Goal: Task Accomplishment & Management: Use online tool/utility

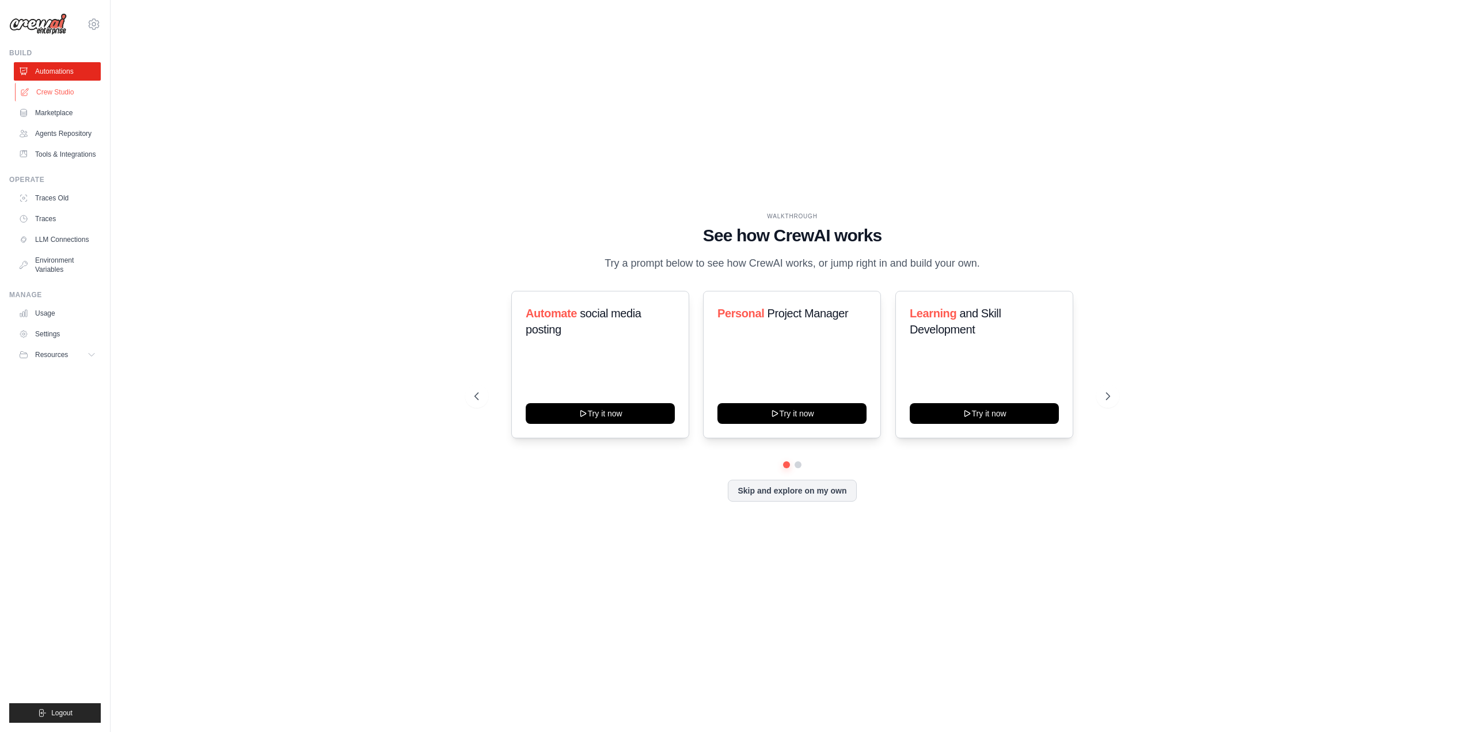
click at [57, 95] on link "Crew Studio" at bounding box center [58, 92] width 87 height 18
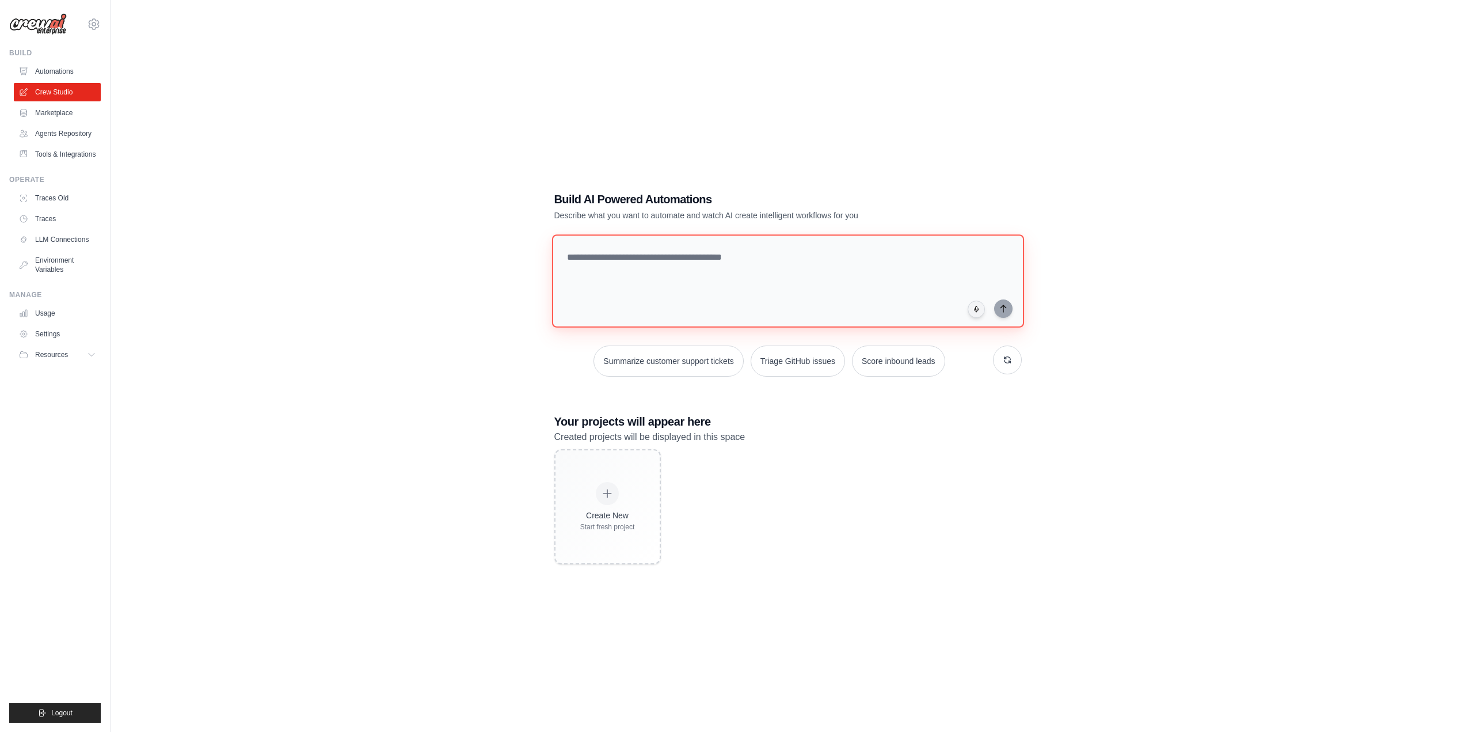
click at [675, 272] on textarea at bounding box center [788, 280] width 472 height 93
click at [919, 266] on textarea "**********" at bounding box center [790, 281] width 477 height 94
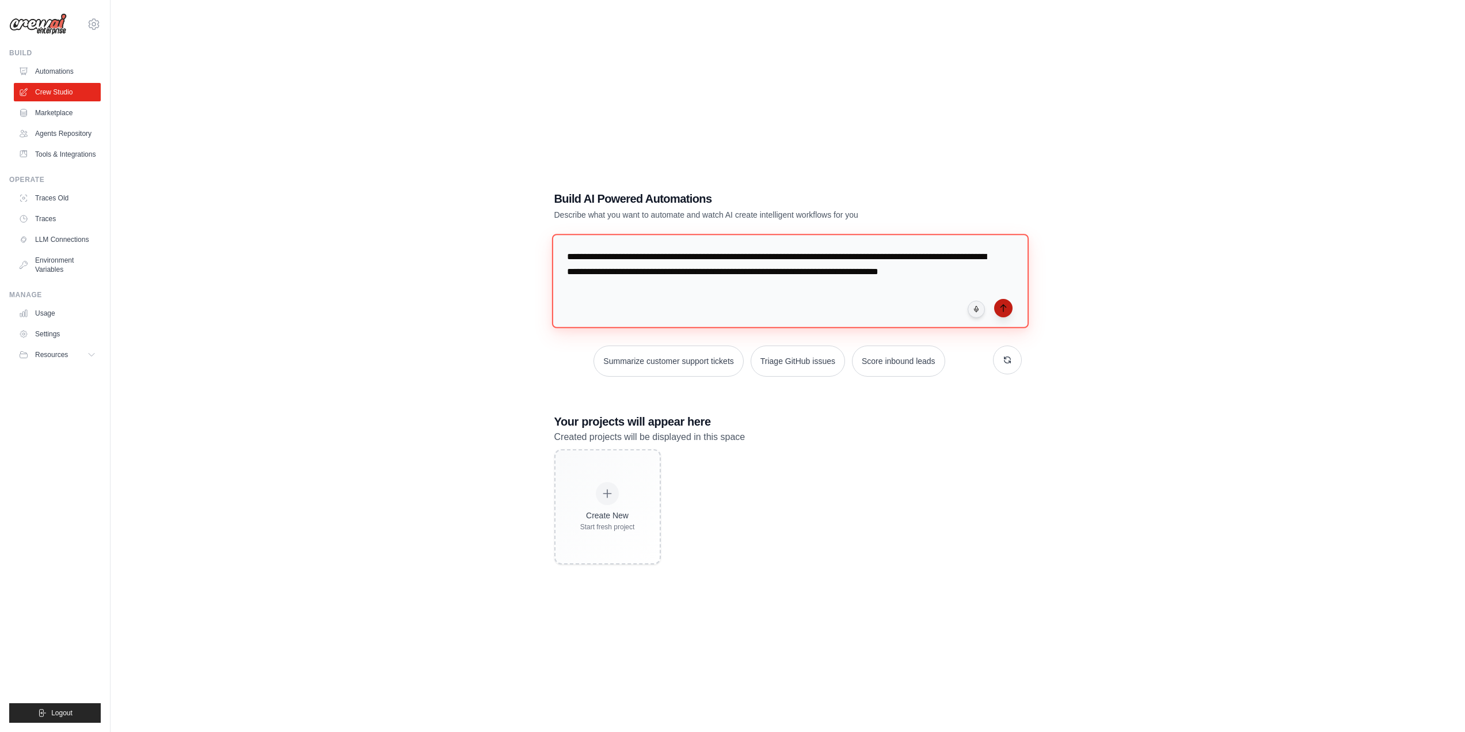
type textarea "**********"
click at [1011, 311] on button "submit" at bounding box center [1003, 308] width 18 height 18
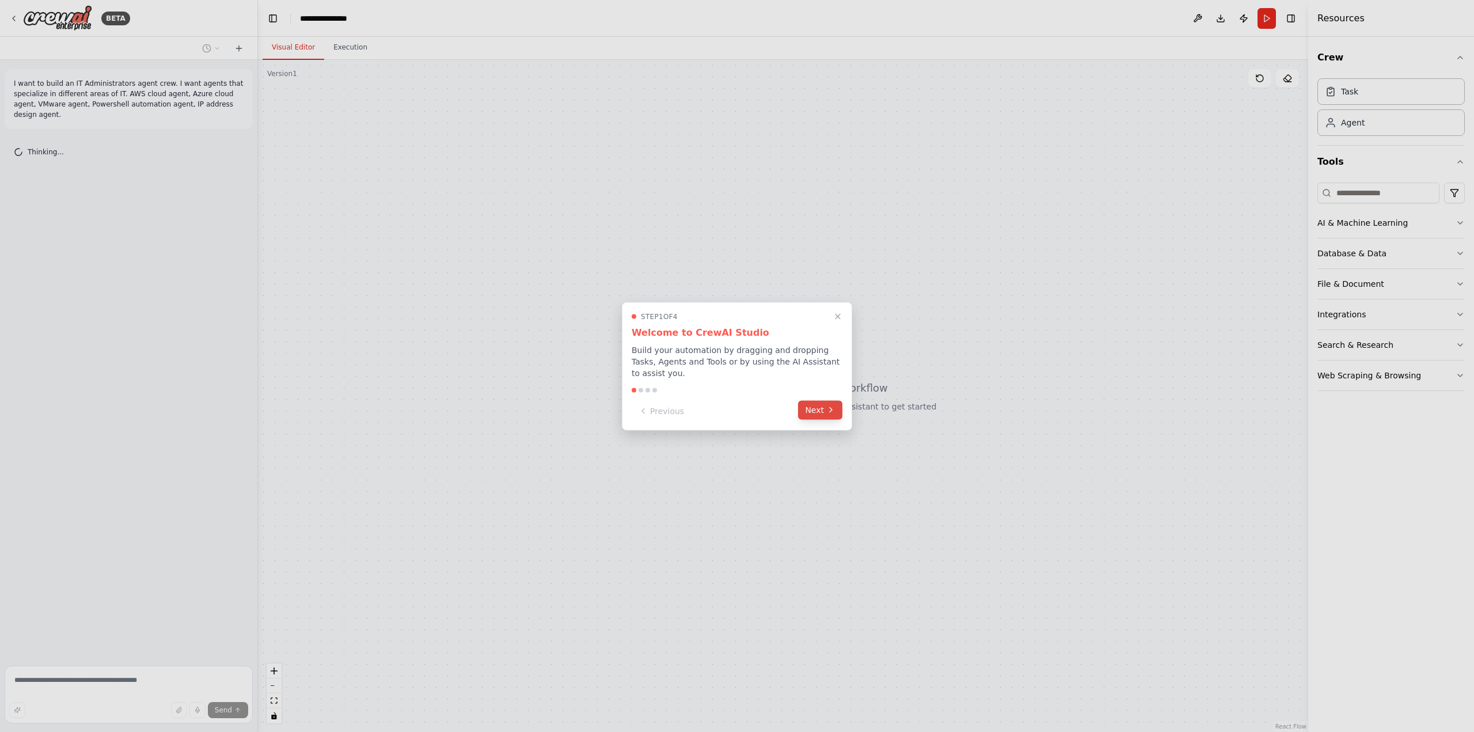
click at [830, 405] on icon at bounding box center [830, 409] width 9 height 9
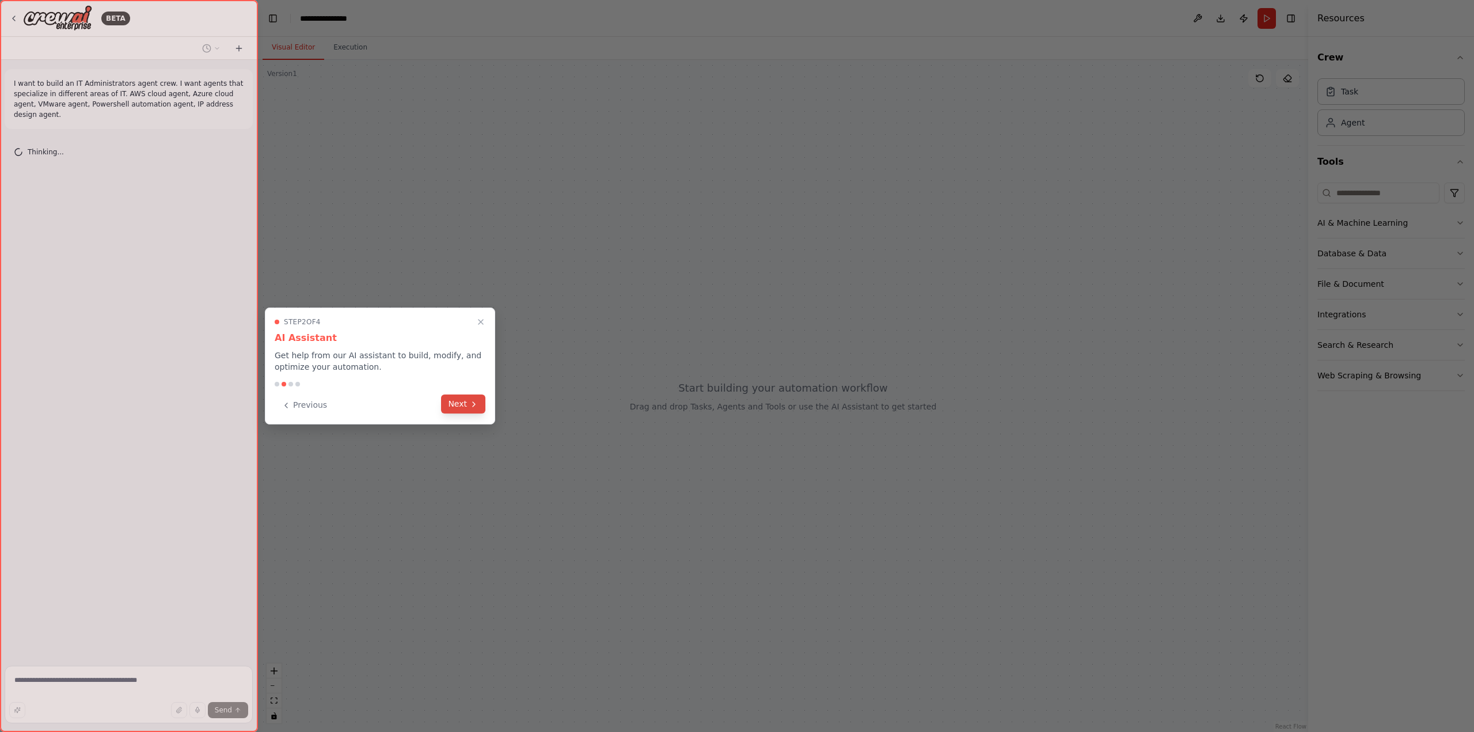
click at [454, 399] on button "Next" at bounding box center [463, 403] width 44 height 19
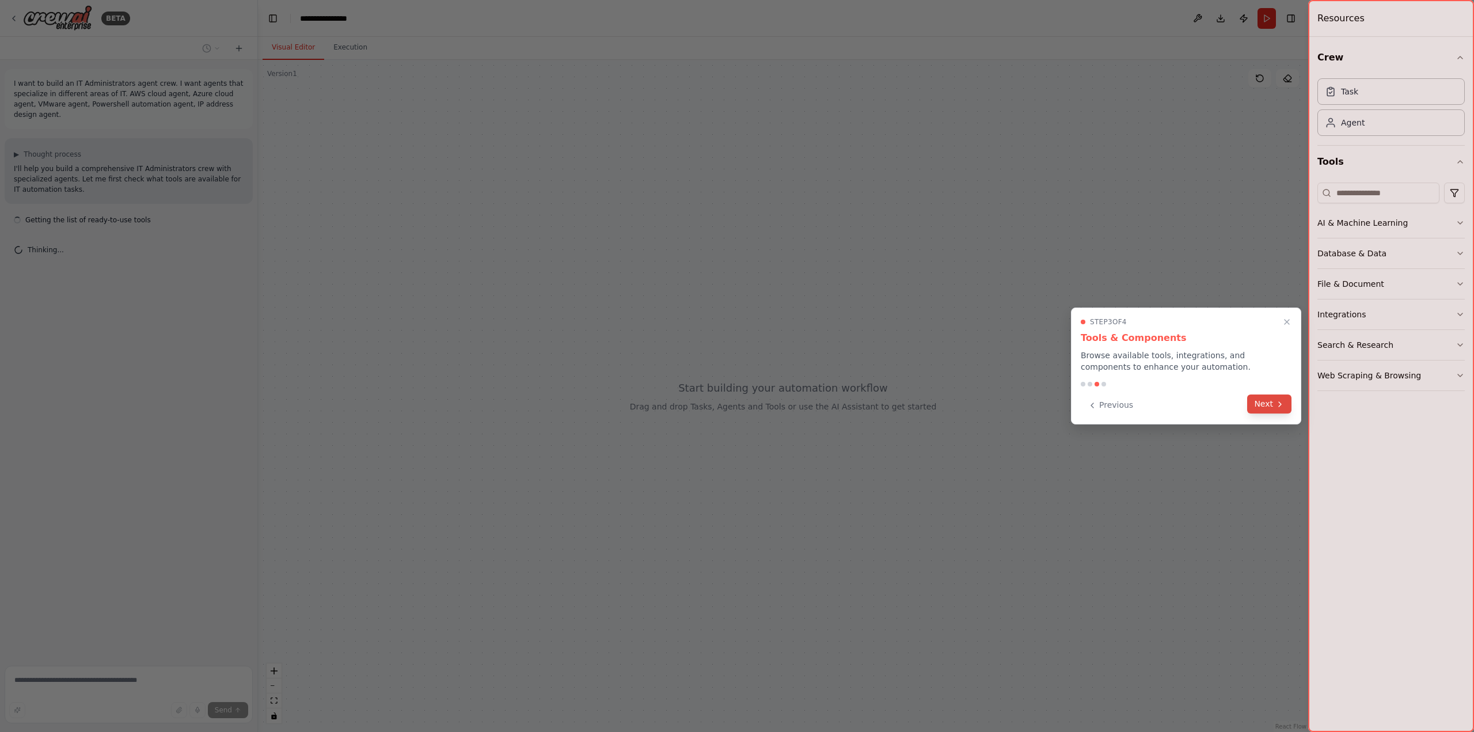
click at [1274, 401] on button "Next" at bounding box center [1269, 403] width 44 height 19
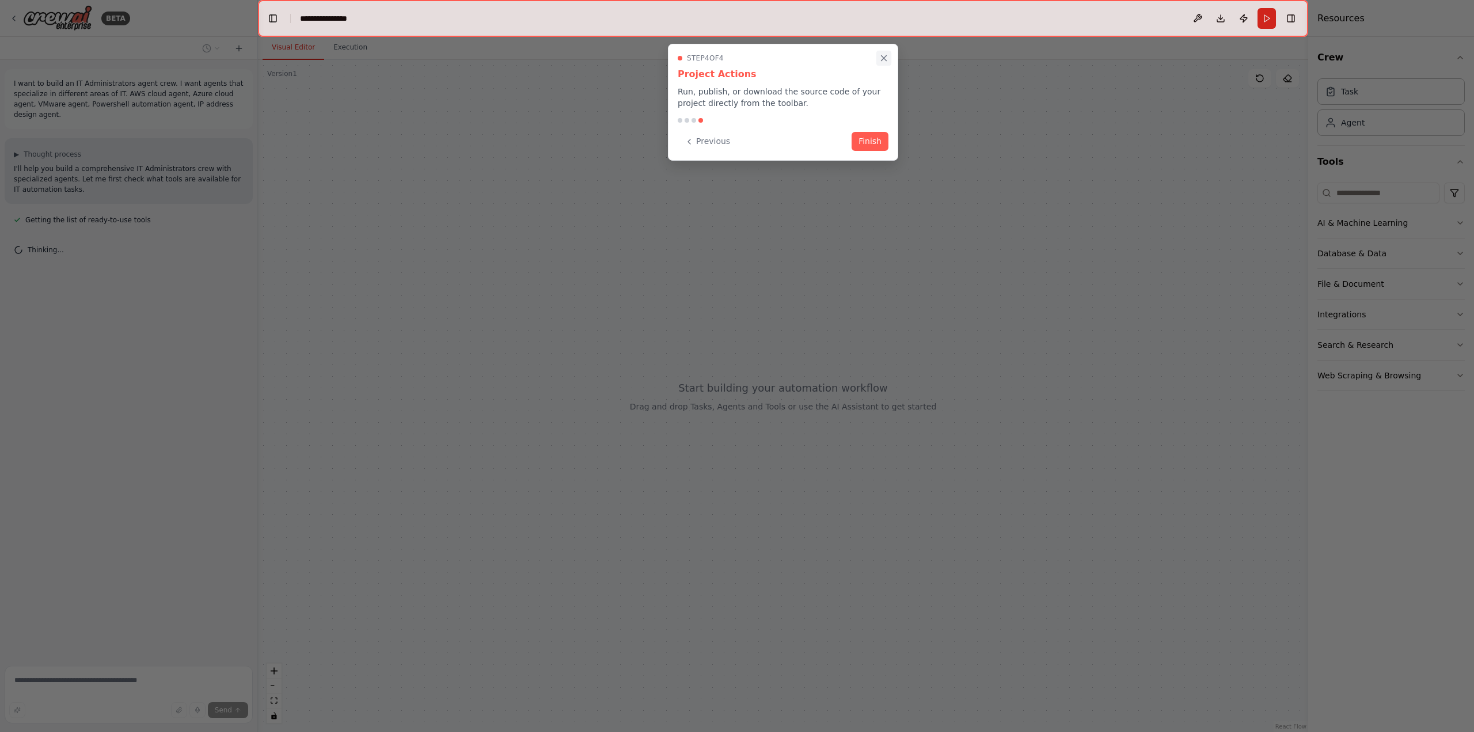
click at [884, 56] on icon "Close walkthrough" at bounding box center [884, 58] width 10 height 10
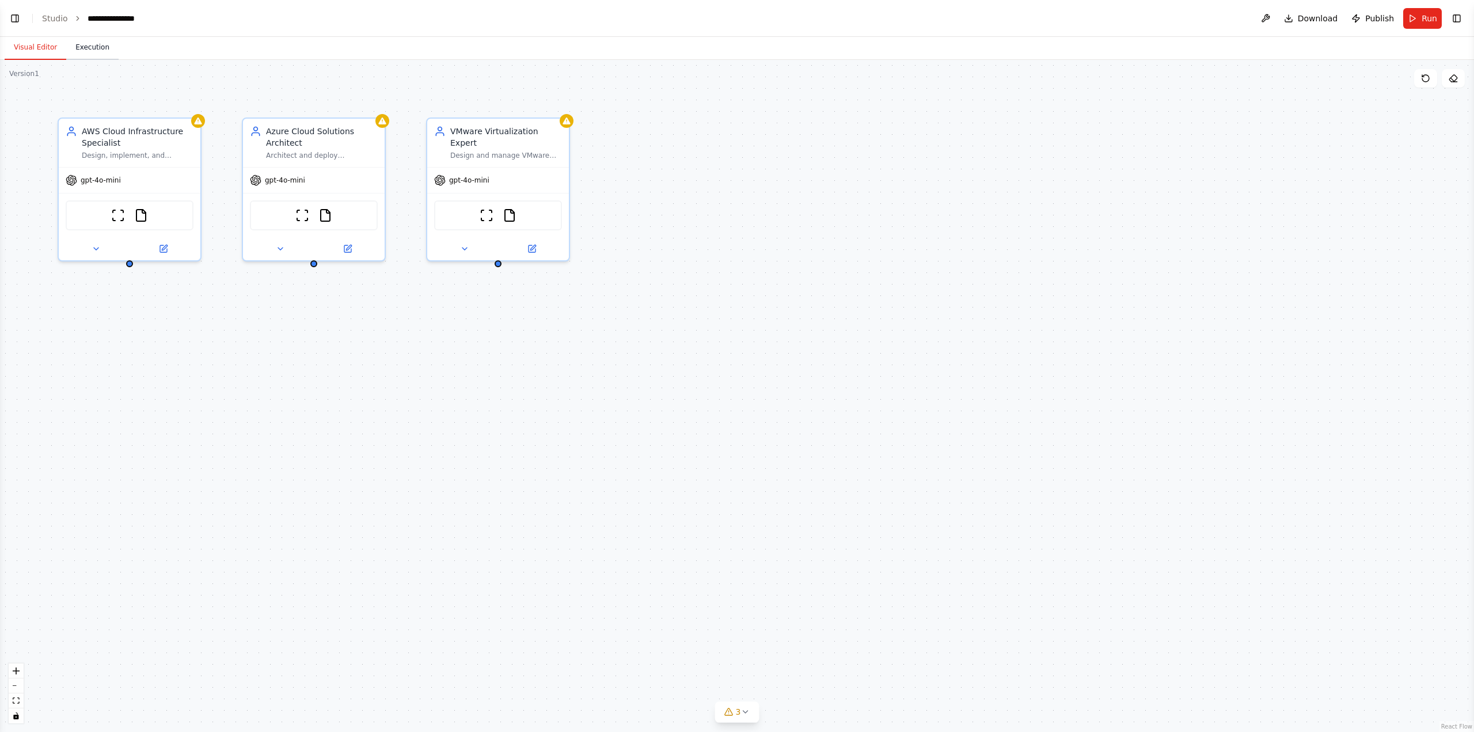
click at [92, 59] on button "Execution" at bounding box center [92, 48] width 52 height 24
click at [40, 48] on button "Visual Editor" at bounding box center [36, 48] width 62 height 24
click at [52, 20] on link "Studio" at bounding box center [55, 18] width 26 height 9
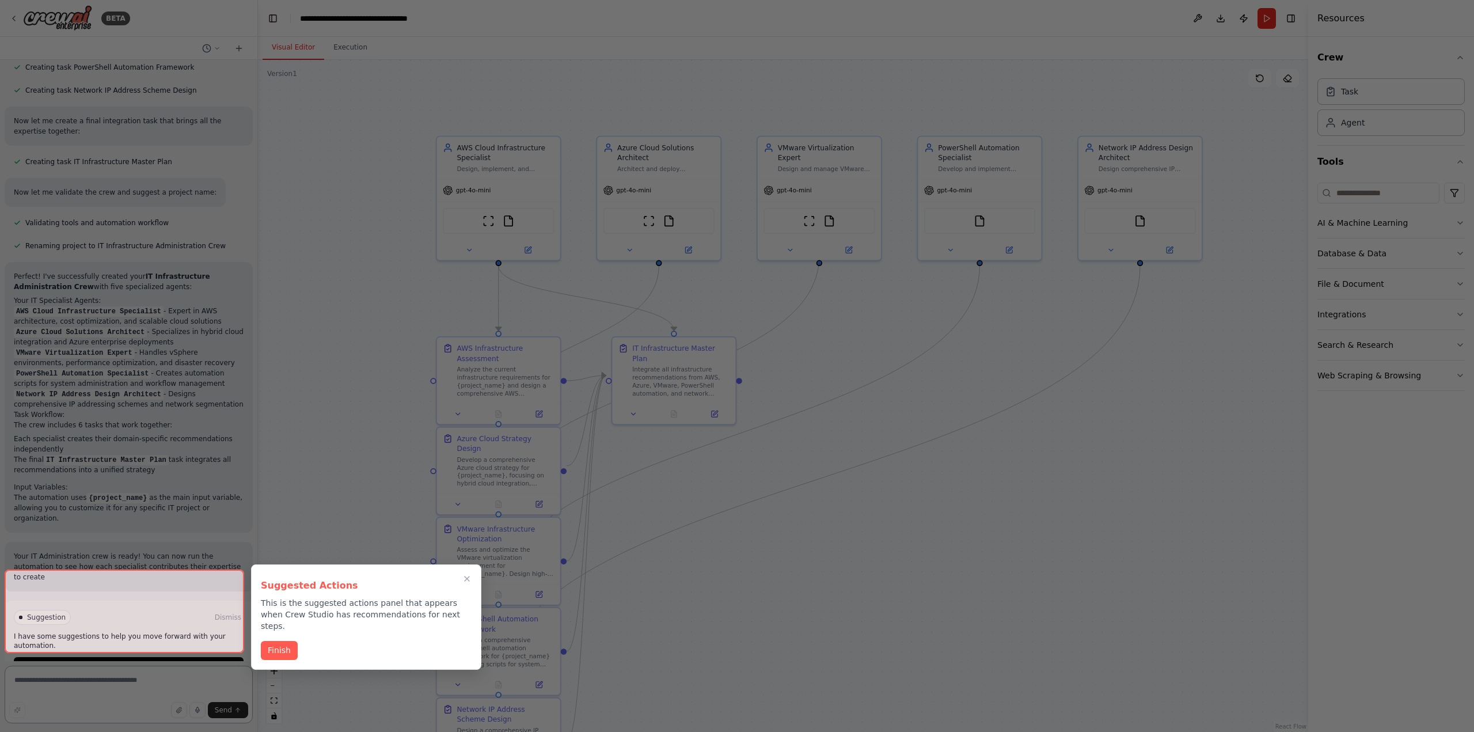
scroll to position [654, 0]
click at [207, 635] on div at bounding box center [125, 610] width 240 height 83
click at [281, 647] on div "Finish" at bounding box center [366, 650] width 211 height 19
click at [469, 582] on icon "Close walkthrough" at bounding box center [467, 578] width 10 height 10
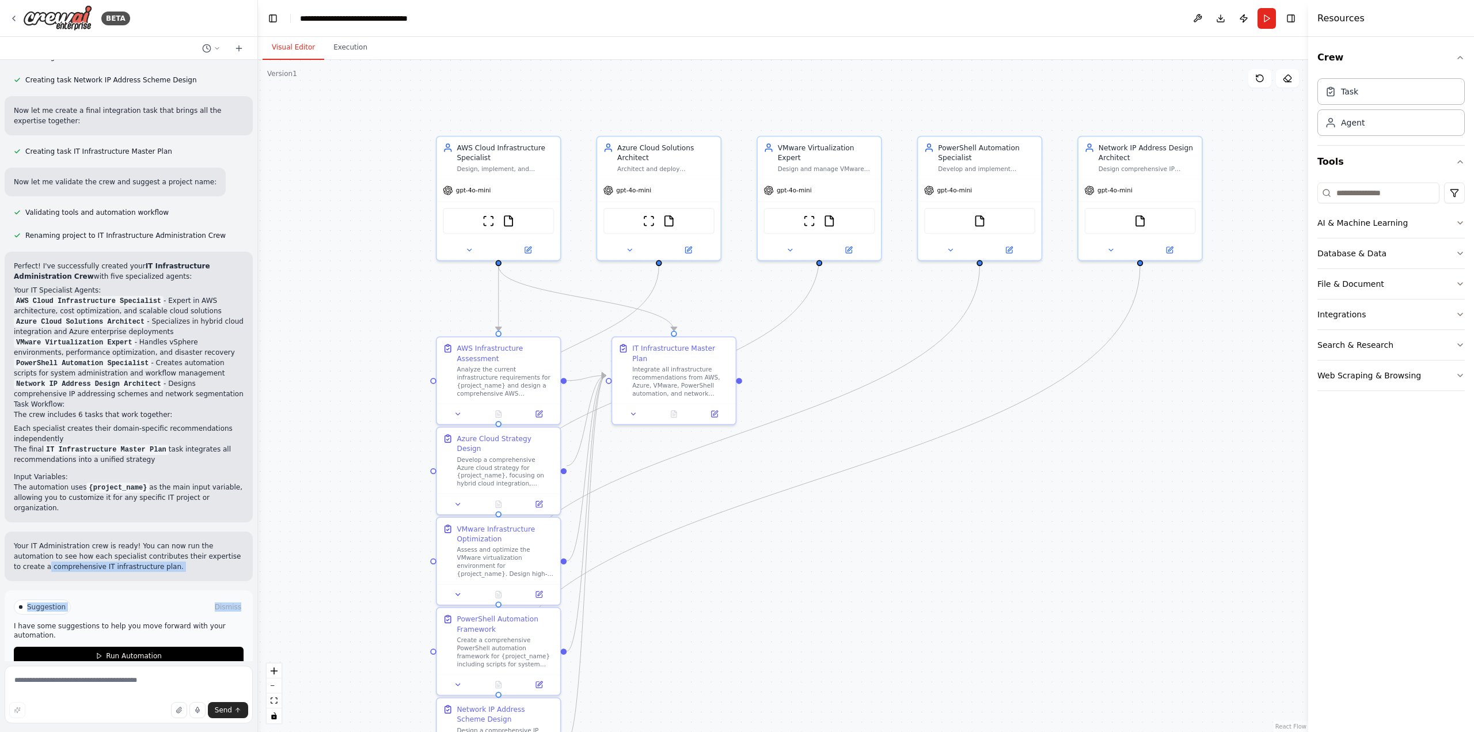
drag, startPoint x: 245, startPoint y: 586, endPoint x: 245, endPoint y: 530, distance: 55.3
click at [245, 530] on div "I want to build an IT Administrators agent crew. I want agents that specialize …" at bounding box center [128, 360] width 257 height 601
click at [119, 685] on textarea at bounding box center [129, 695] width 248 height 58
type textarea "**********"
click at [230, 706] on span "Send" at bounding box center [223, 709] width 17 height 9
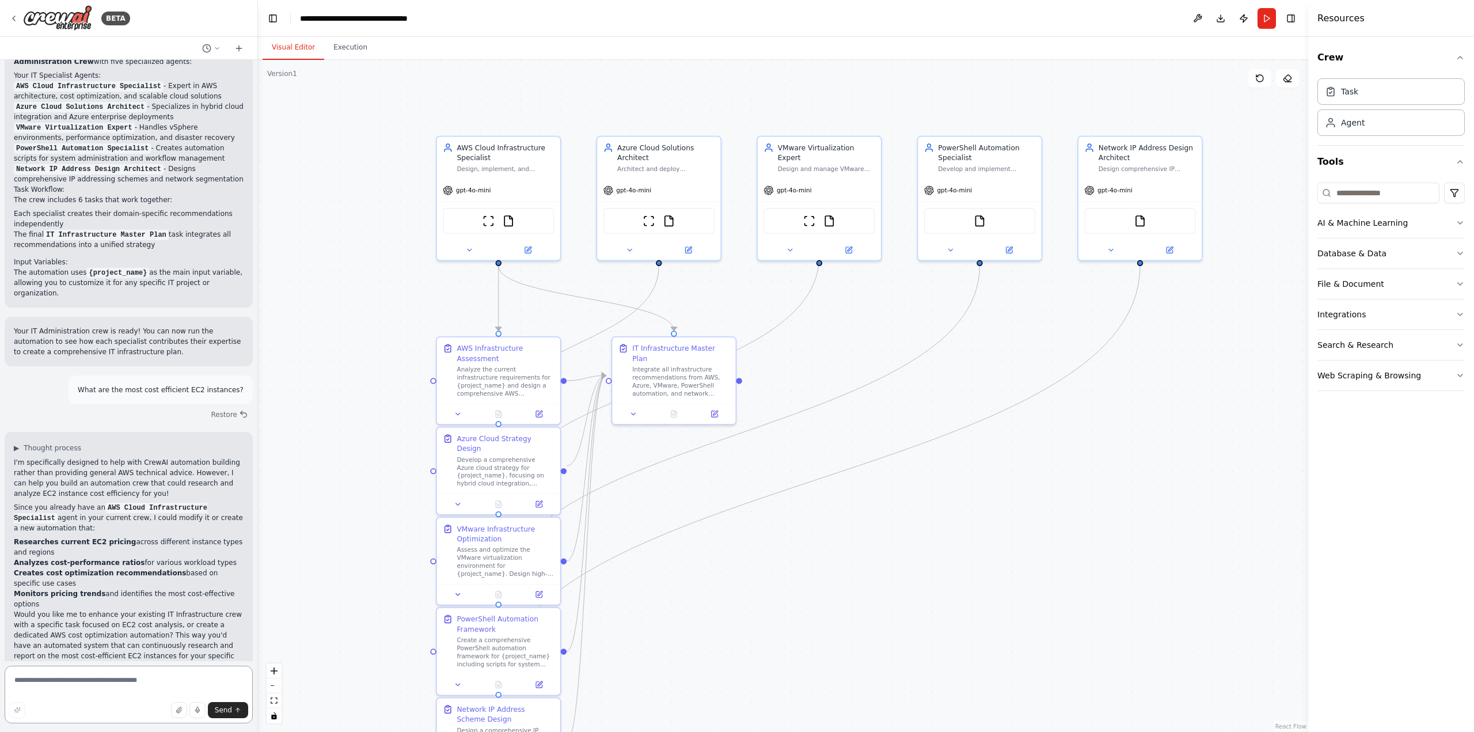
scroll to position [879, 0]
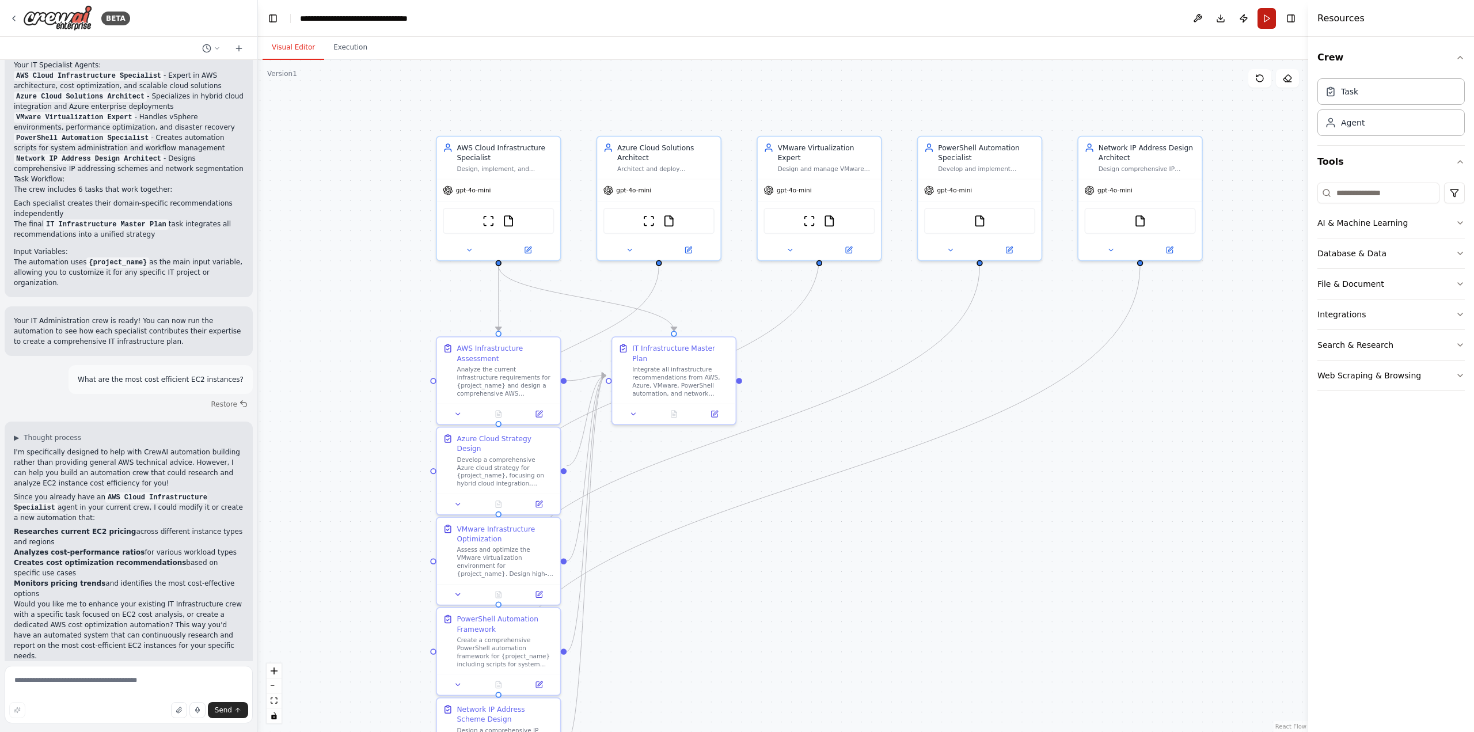
click at [1268, 18] on button "Run" at bounding box center [1266, 18] width 18 height 21
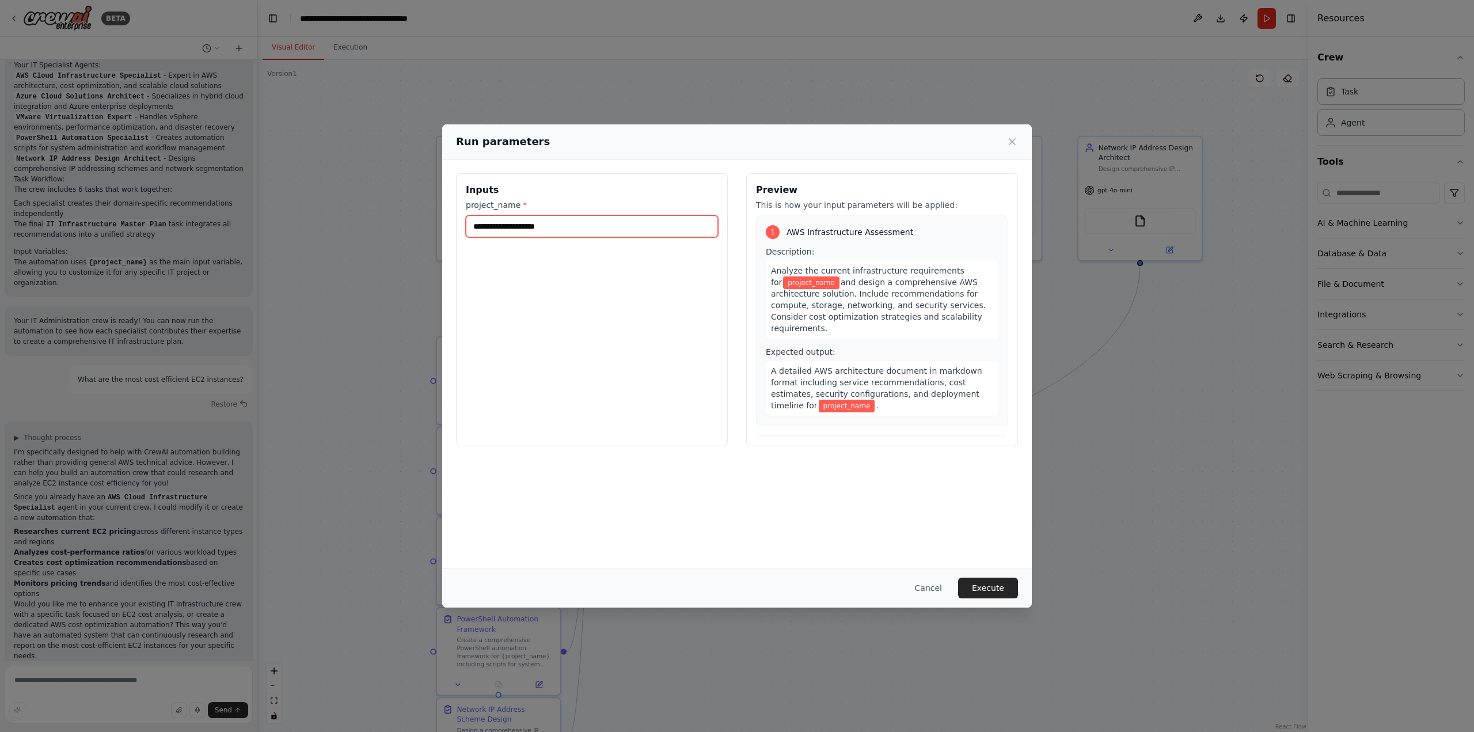
click at [567, 226] on input "project_name *" at bounding box center [592, 226] width 252 height 22
type input "*"
type input "**********"
click at [986, 584] on button "Execute" at bounding box center [988, 588] width 60 height 21
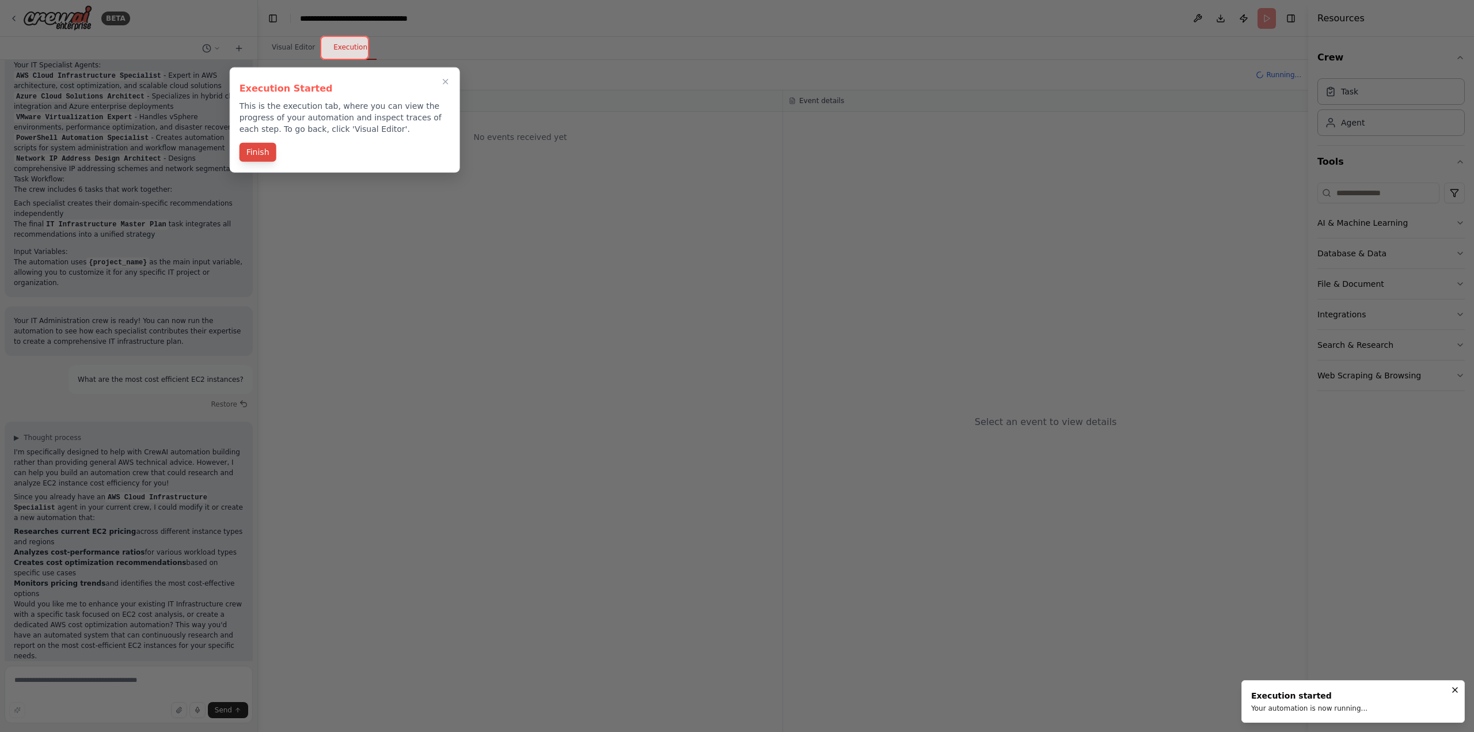
click at [260, 156] on button "Finish" at bounding box center [258, 152] width 37 height 19
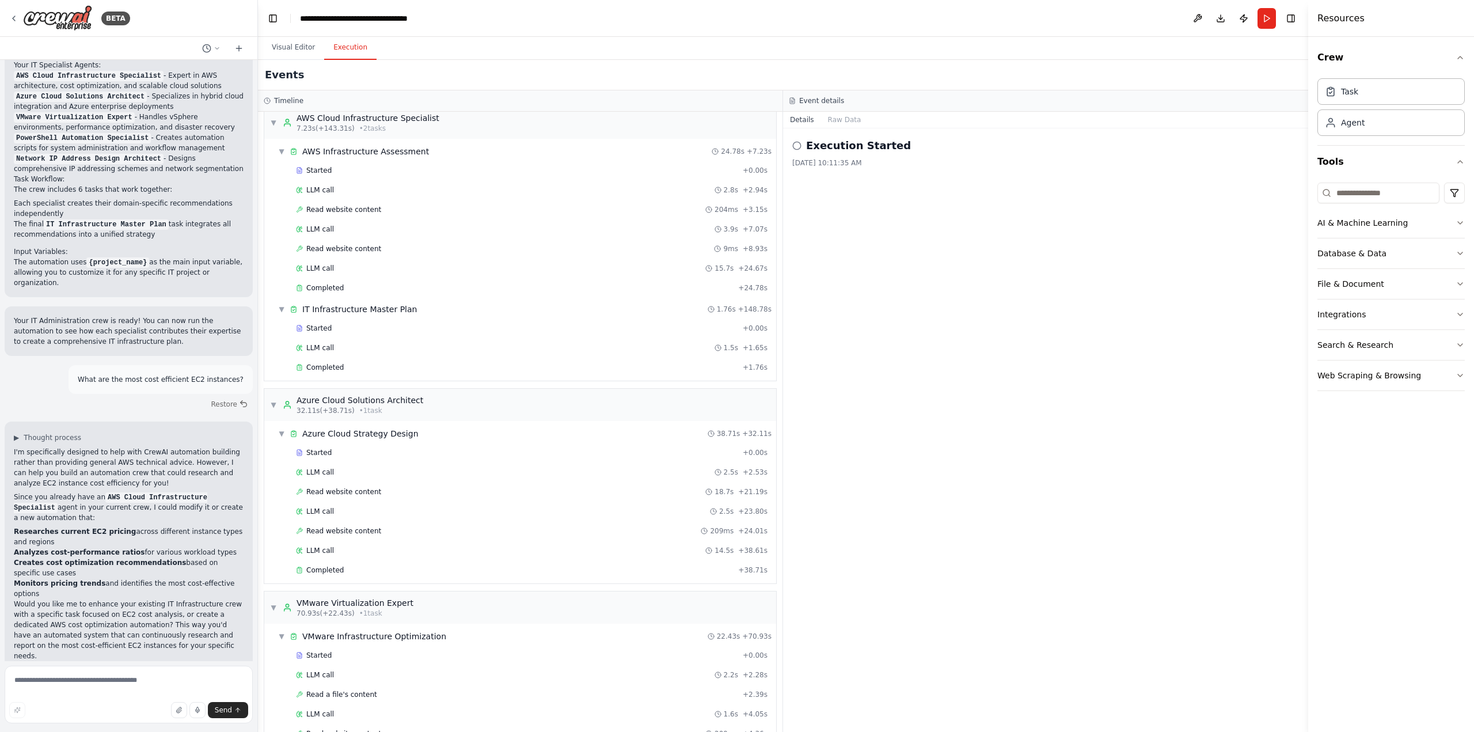
scroll to position [0, 0]
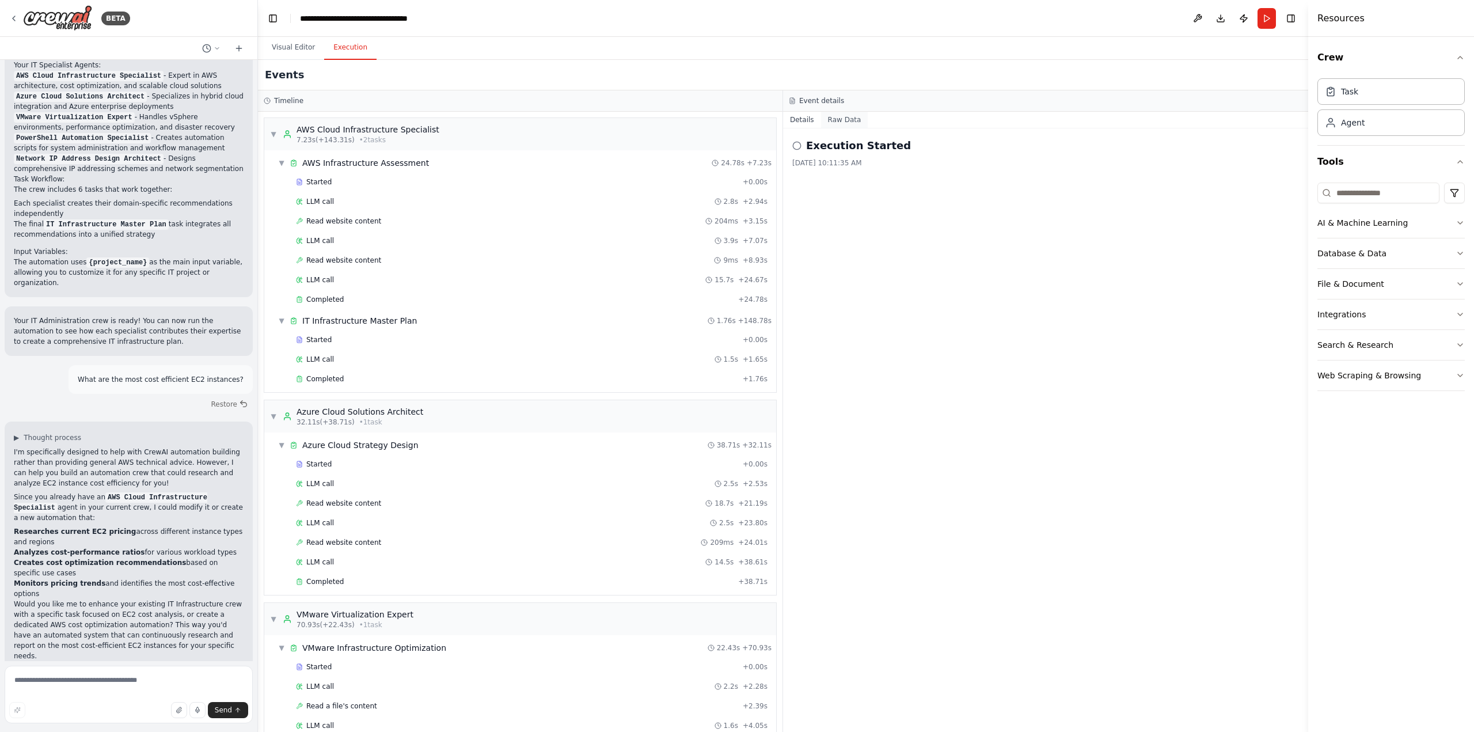
click at [844, 122] on button "Raw Data" at bounding box center [844, 120] width 47 height 16
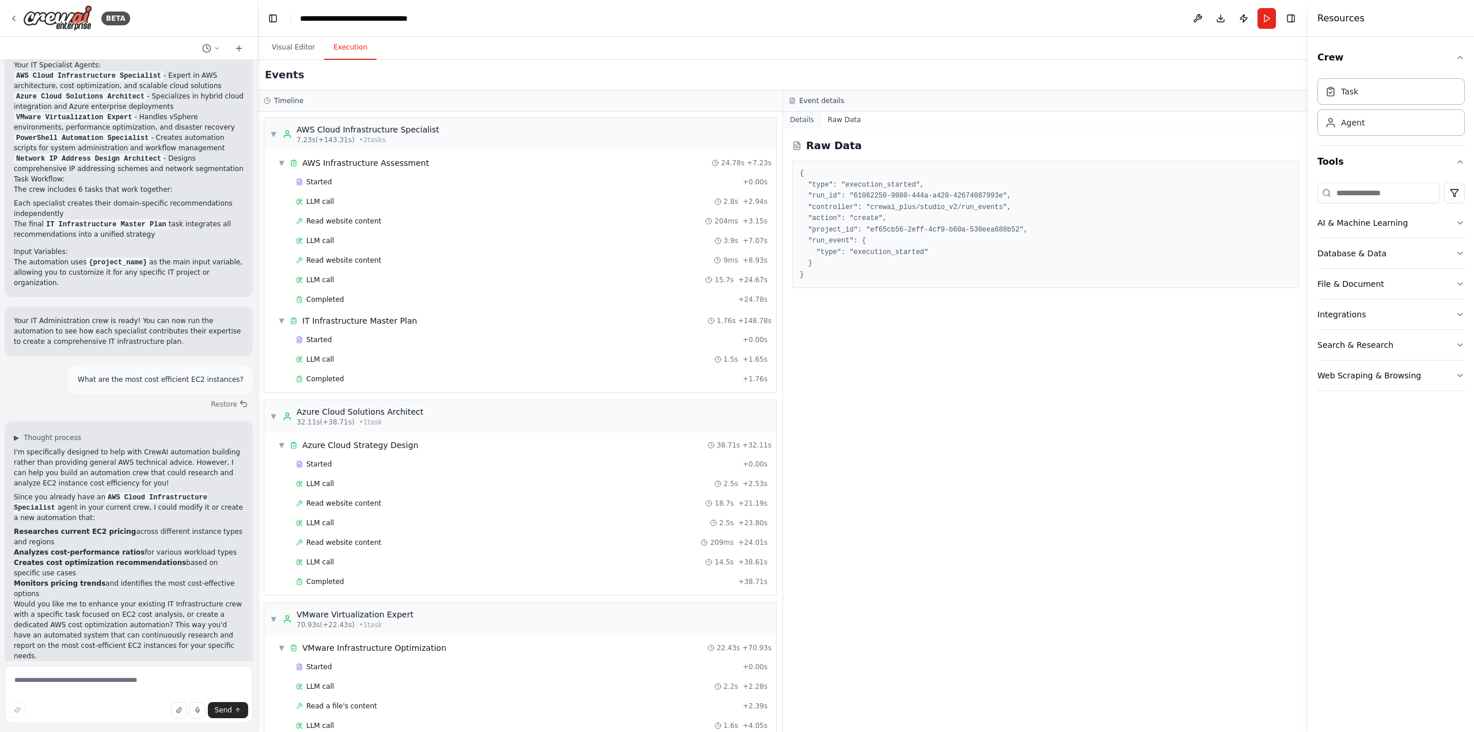
click at [801, 121] on button "Details" at bounding box center [802, 120] width 38 height 16
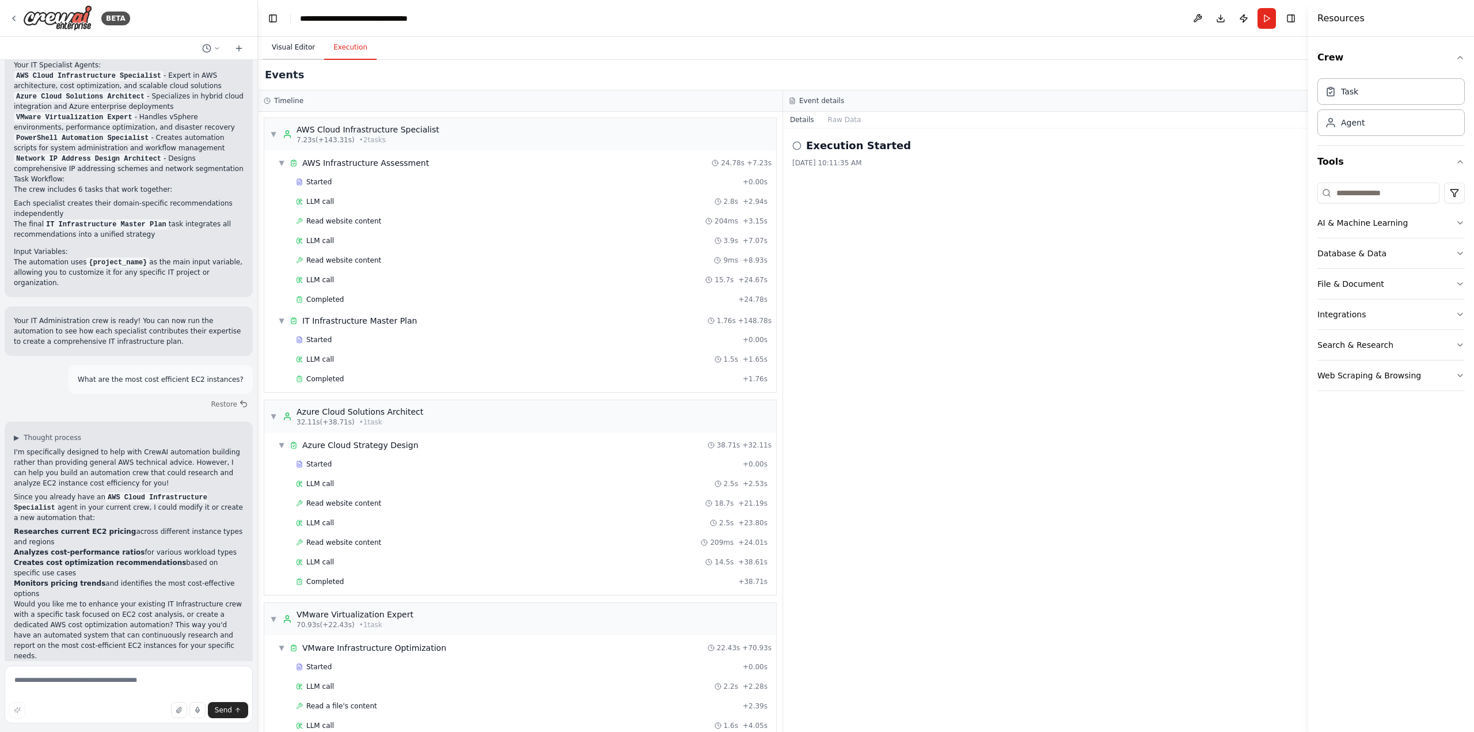
click at [291, 44] on button "Visual Editor" at bounding box center [294, 48] width 62 height 24
click at [354, 55] on button "Execution" at bounding box center [350, 48] width 52 height 24
click at [851, 121] on button "Raw Data" at bounding box center [844, 120] width 47 height 16
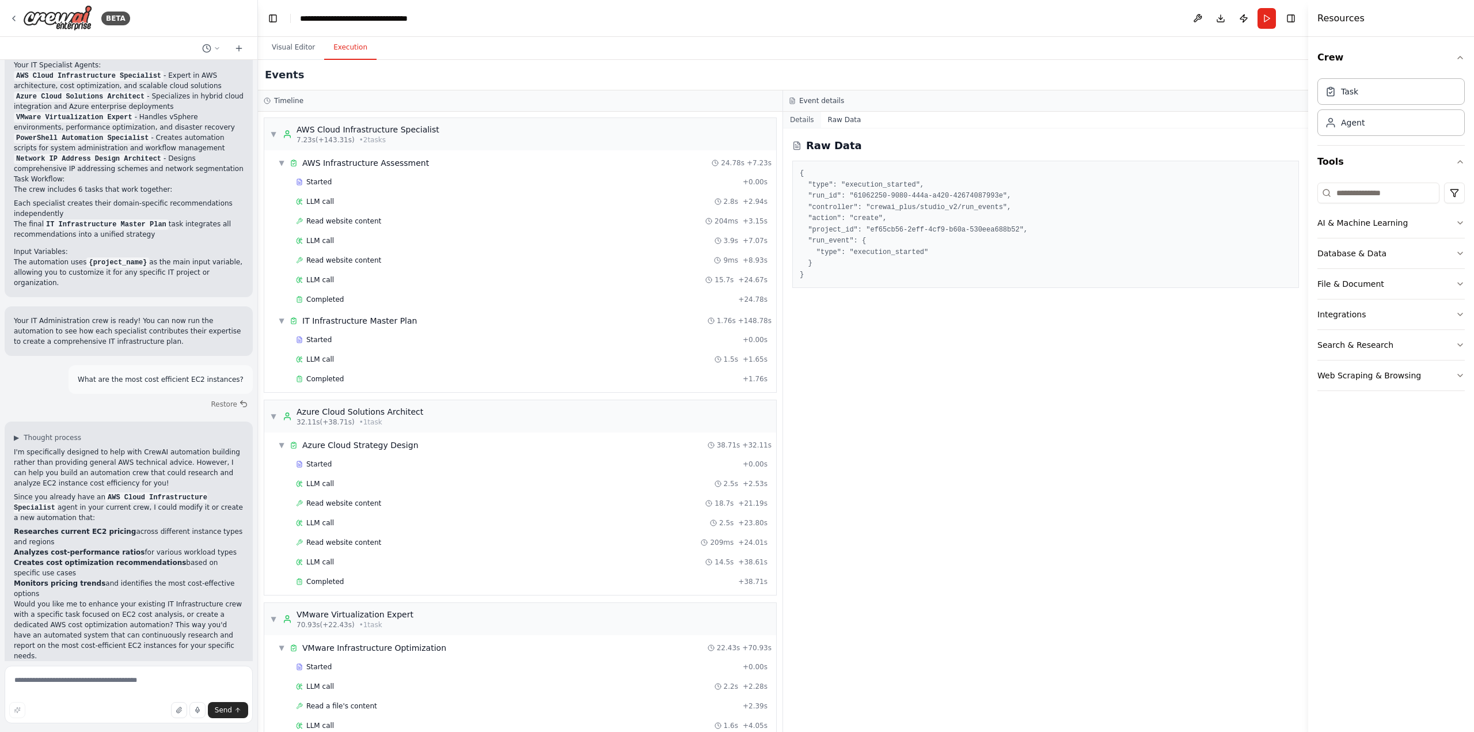
click at [812, 123] on button "Details" at bounding box center [802, 120] width 38 height 16
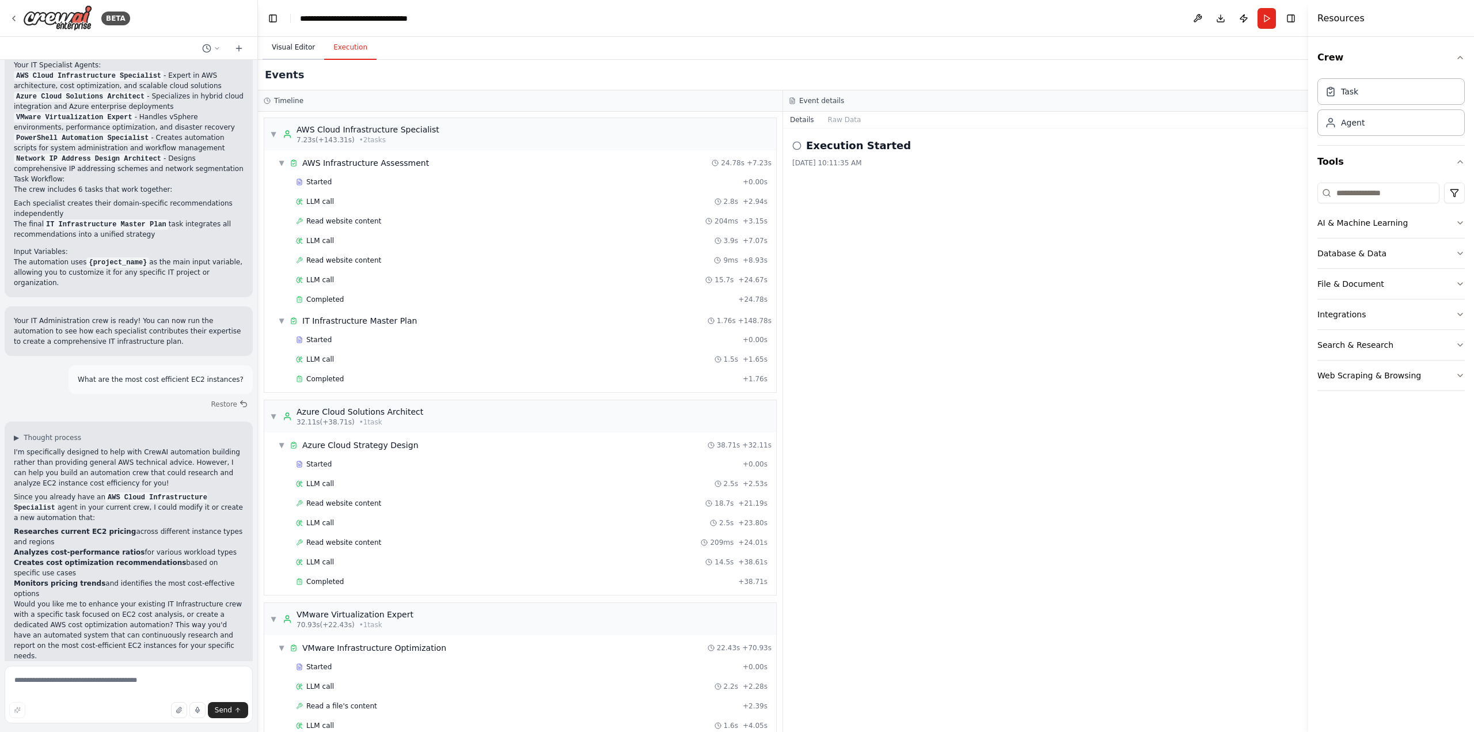
click at [295, 51] on button "Visual Editor" at bounding box center [294, 48] width 62 height 24
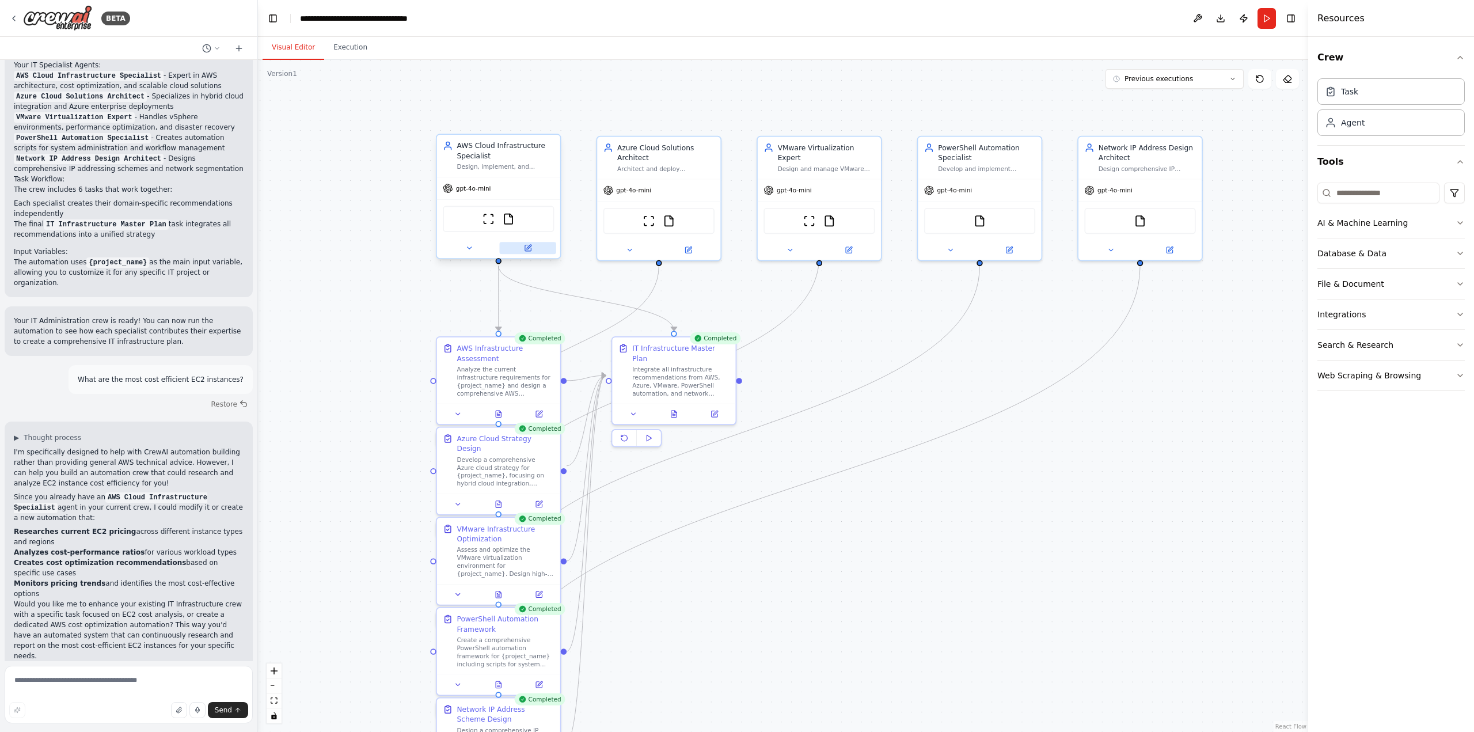
click at [528, 246] on icon at bounding box center [528, 247] width 5 height 5
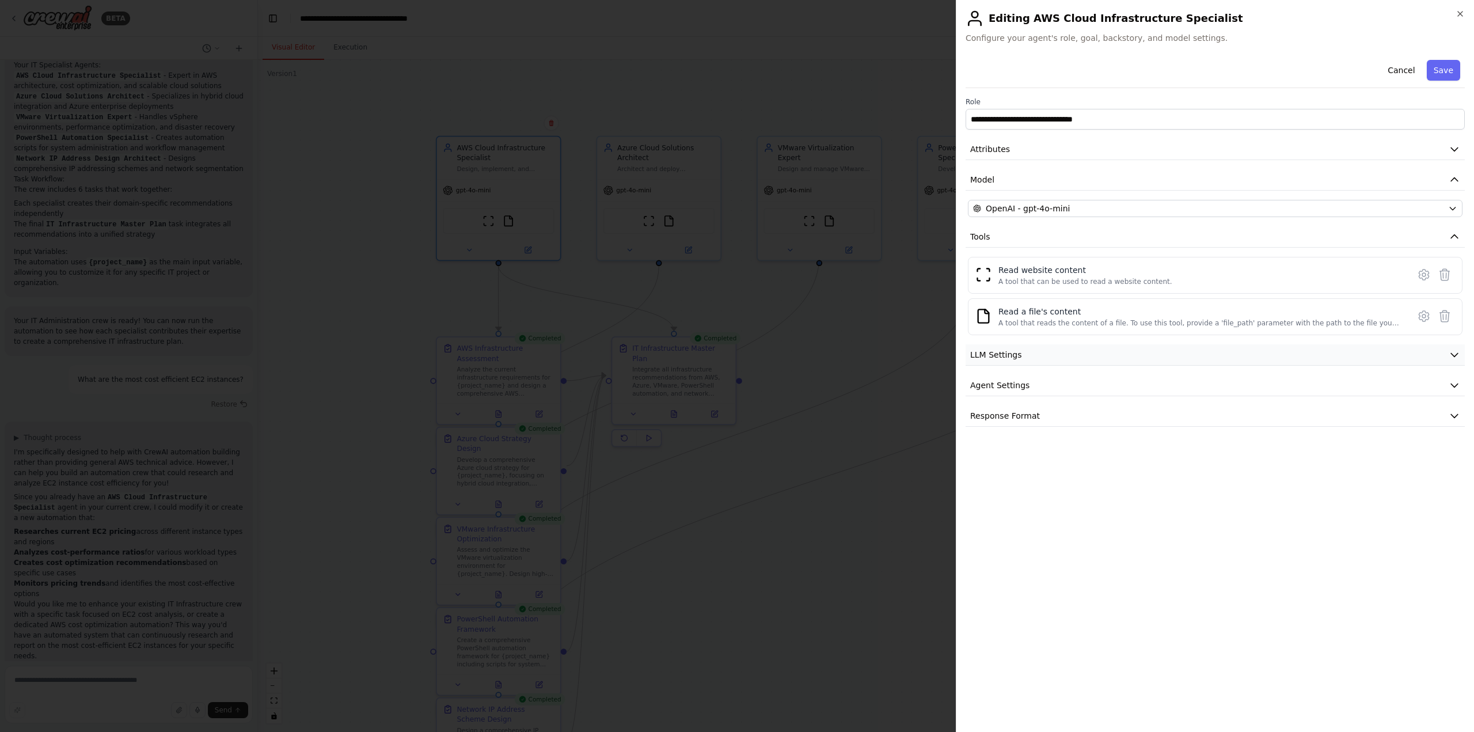
click at [1323, 358] on button "LLM Settings" at bounding box center [1215, 354] width 499 height 21
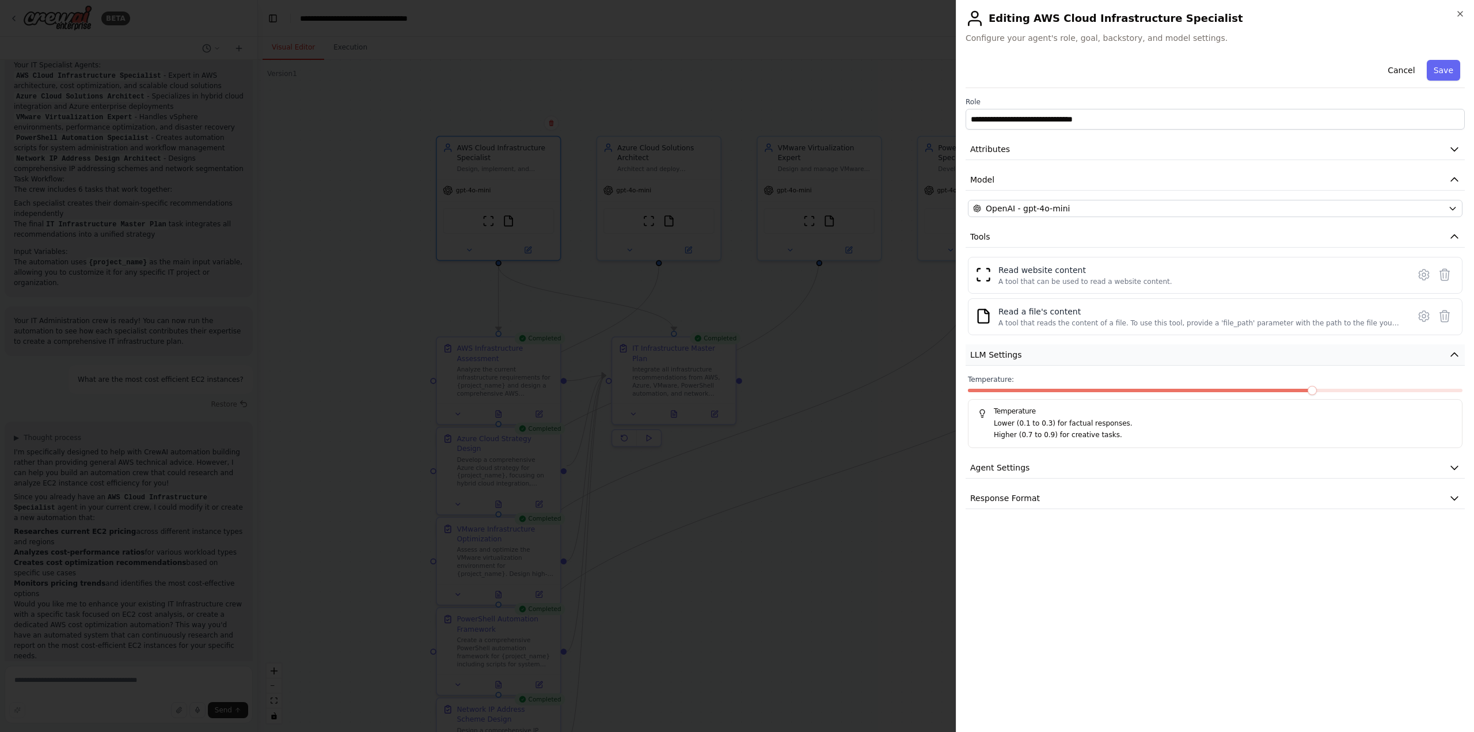
click at [1323, 358] on button "LLM Settings" at bounding box center [1215, 354] width 499 height 21
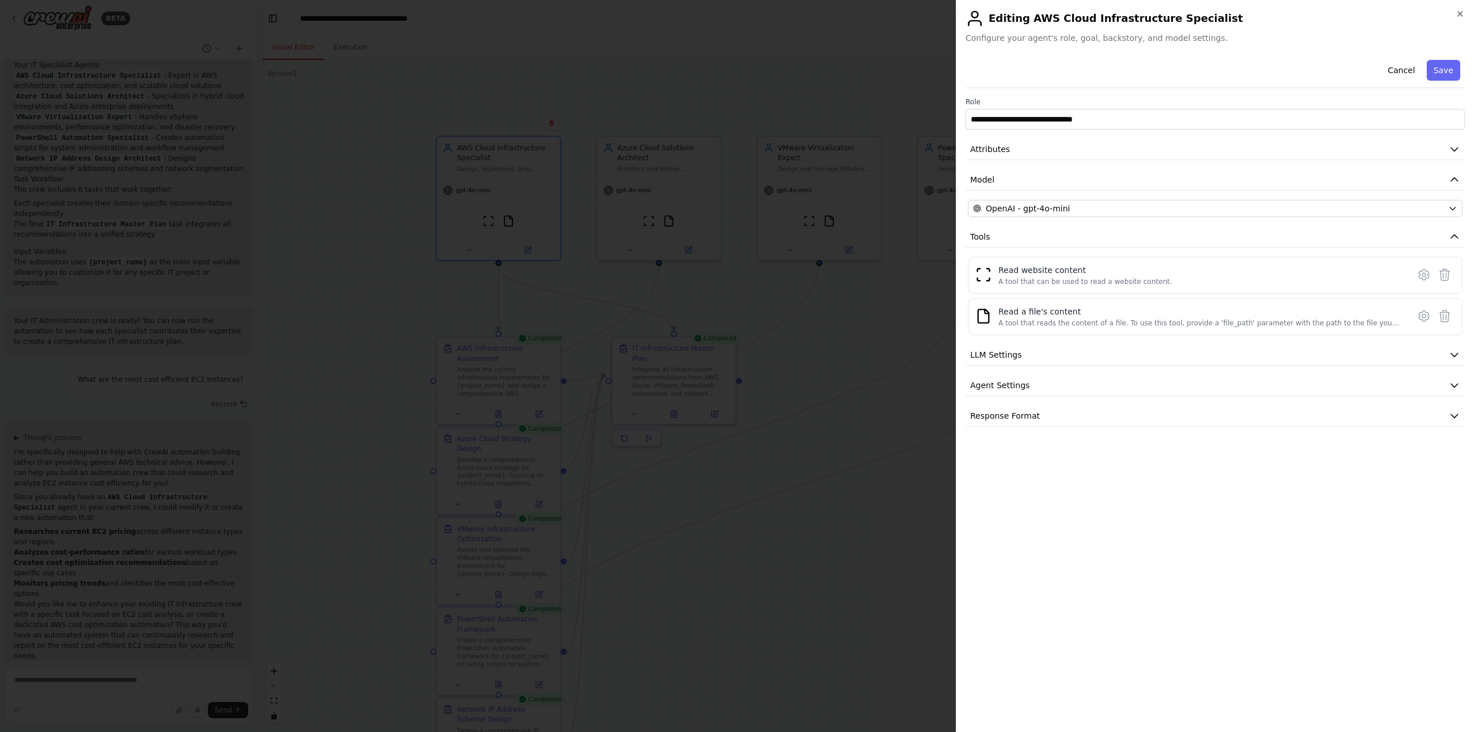
click at [1307, 371] on div "**********" at bounding box center [1215, 240] width 499 height 371
click at [1300, 380] on button "Agent Settings" at bounding box center [1215, 385] width 499 height 21
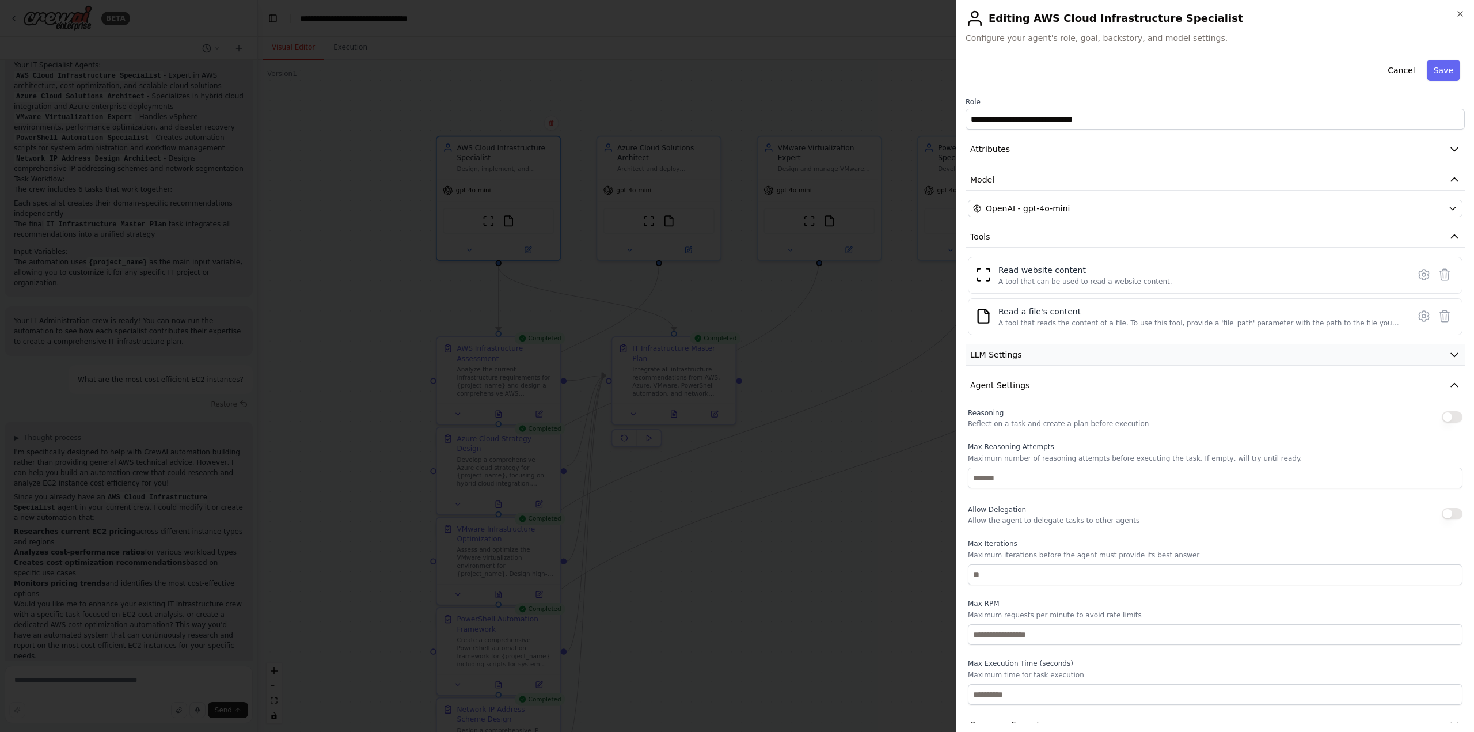
click at [1209, 354] on button "LLM Settings" at bounding box center [1215, 354] width 499 height 21
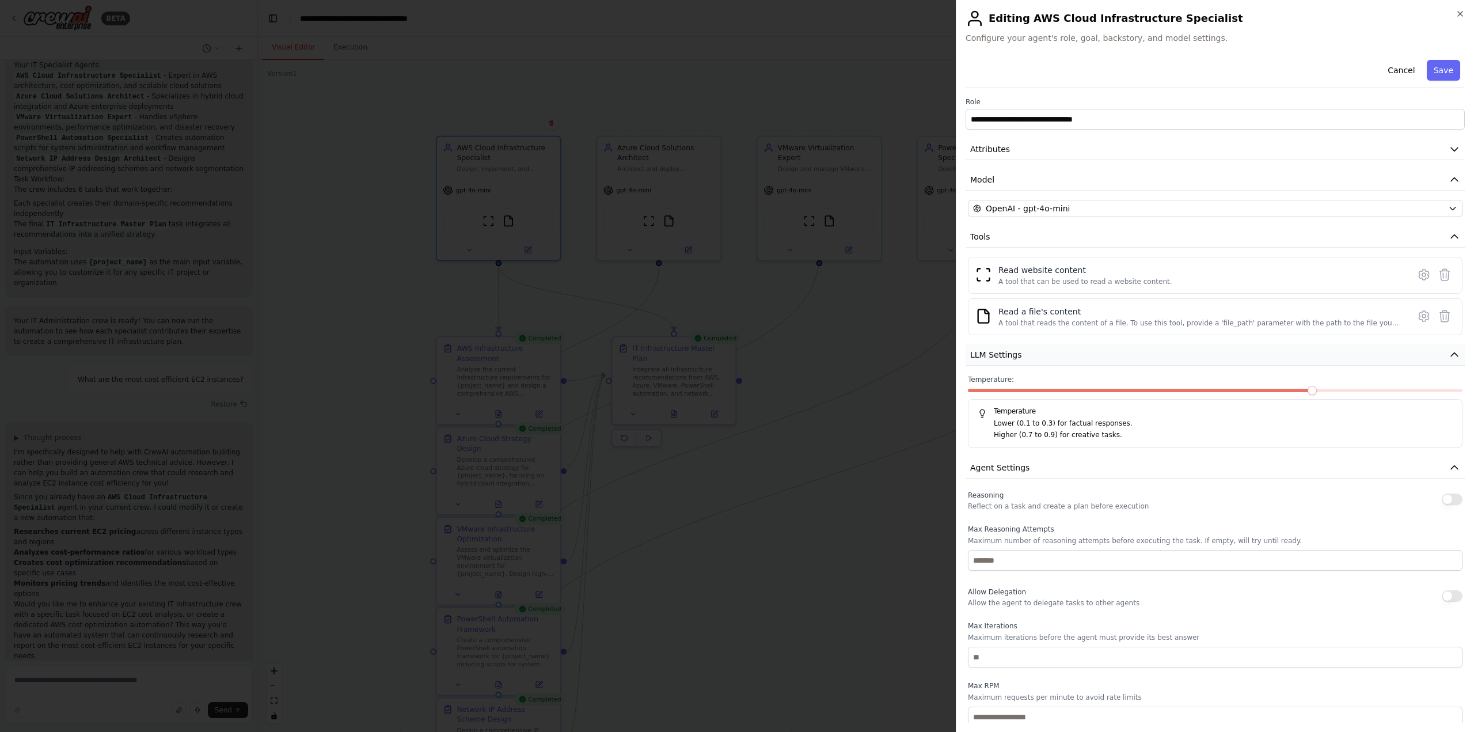
click at [1436, 356] on button "LLM Settings" at bounding box center [1215, 354] width 499 height 21
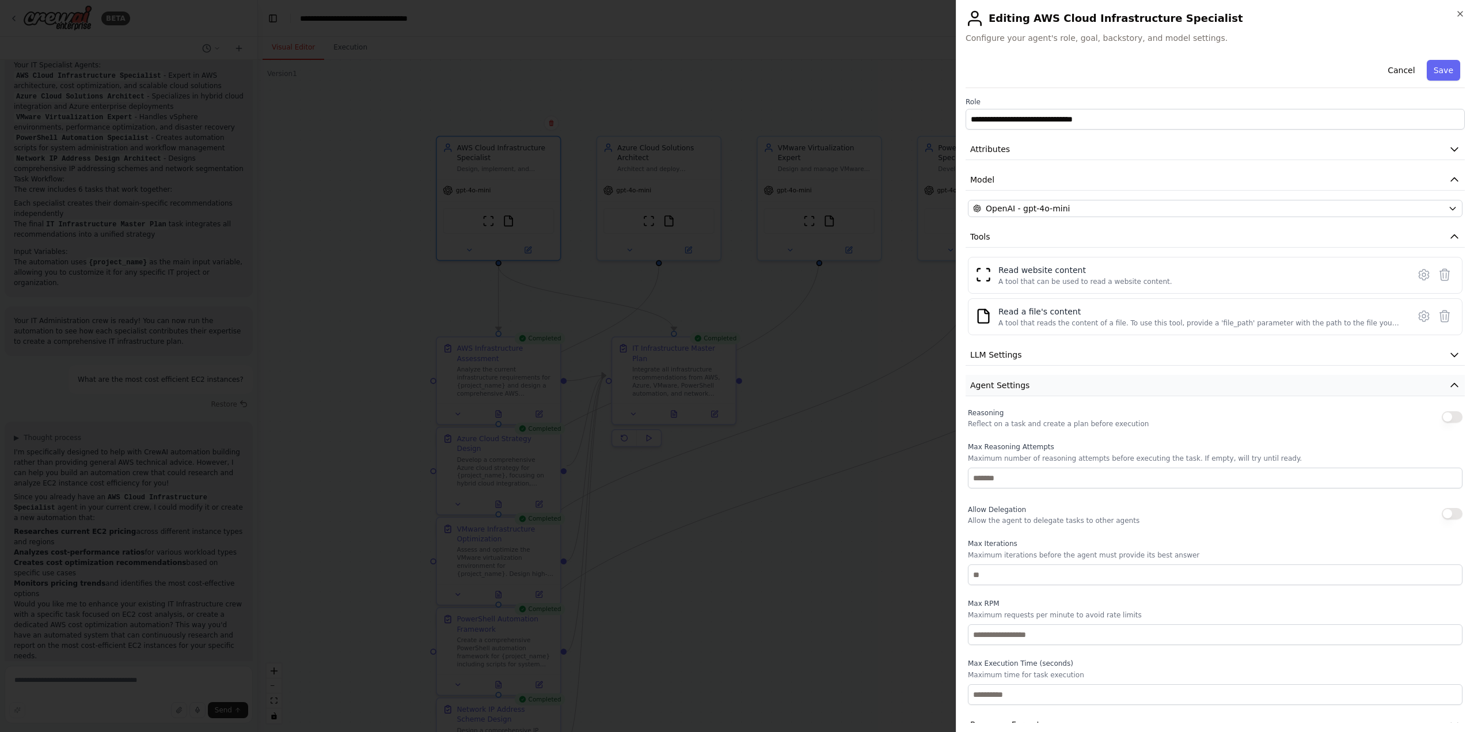
click at [1421, 378] on button "Agent Settings" at bounding box center [1215, 385] width 499 height 21
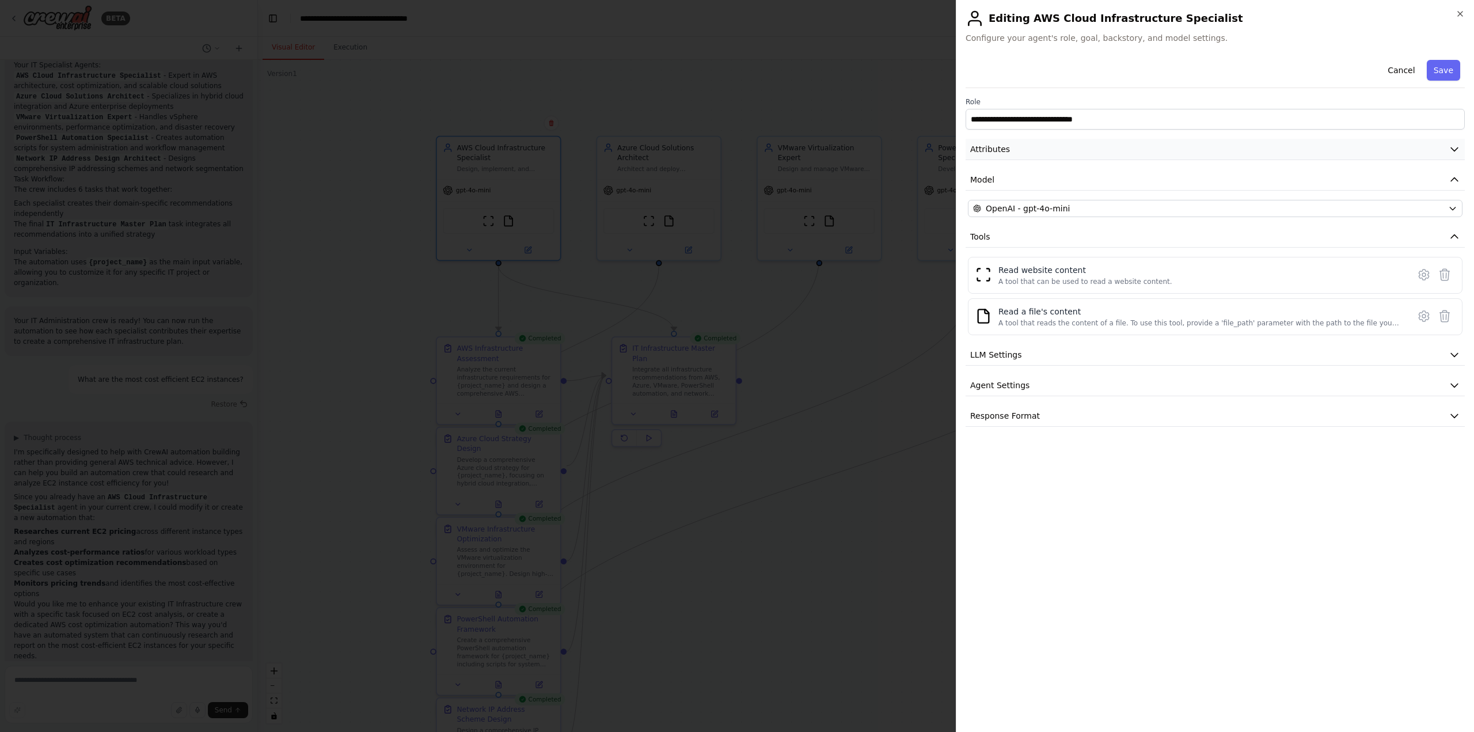
click at [1348, 153] on button "Attributes" at bounding box center [1215, 149] width 499 height 21
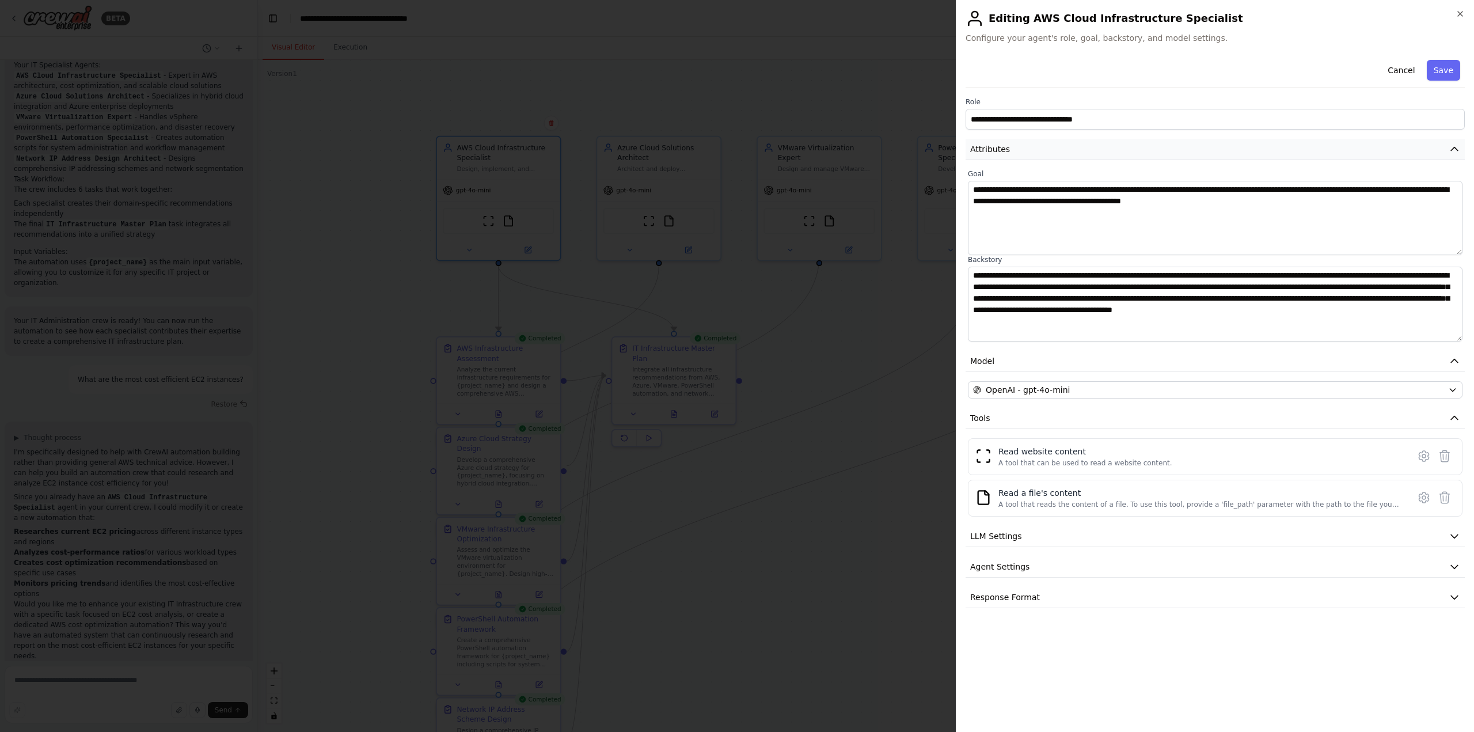
click at [1348, 153] on button "Attributes" at bounding box center [1215, 149] width 499 height 21
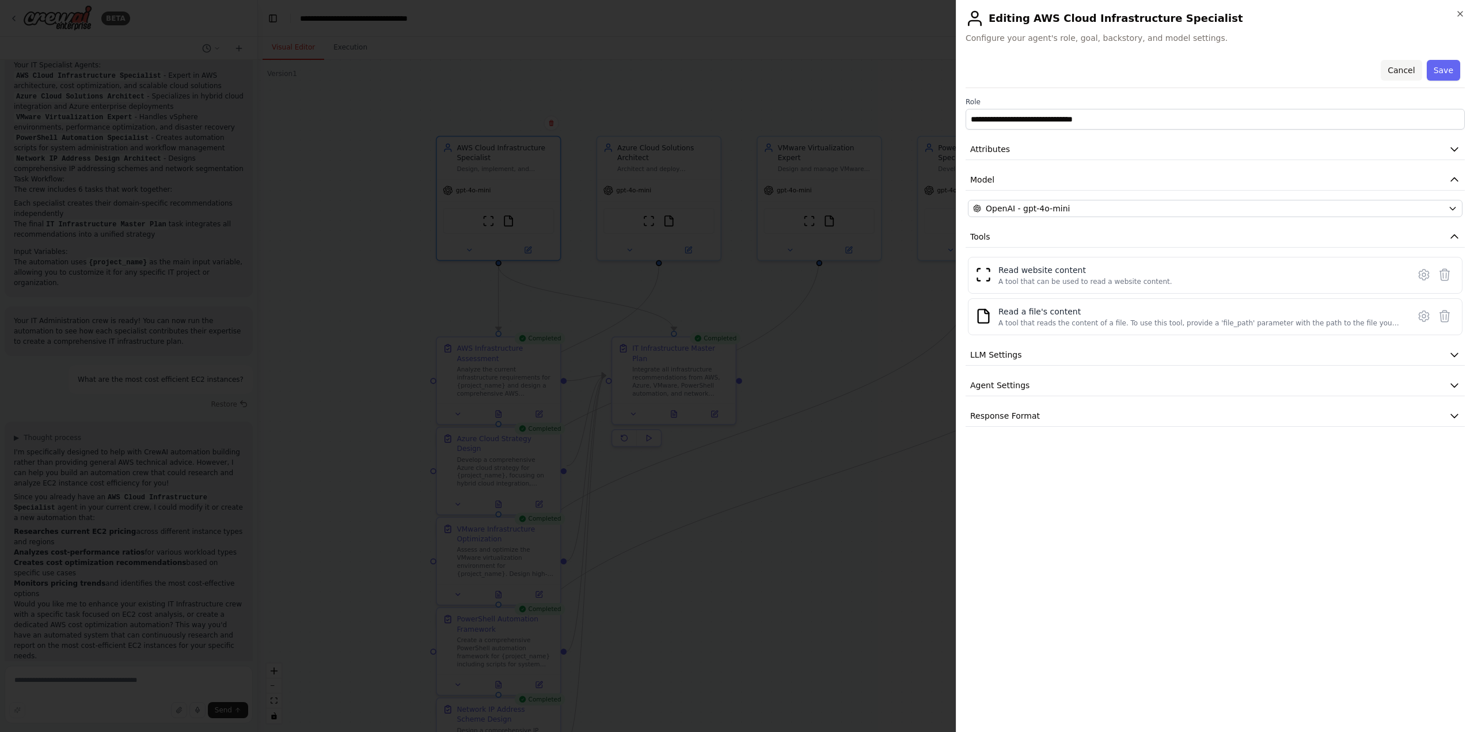
click at [1400, 79] on button "Cancel" at bounding box center [1401, 70] width 41 height 21
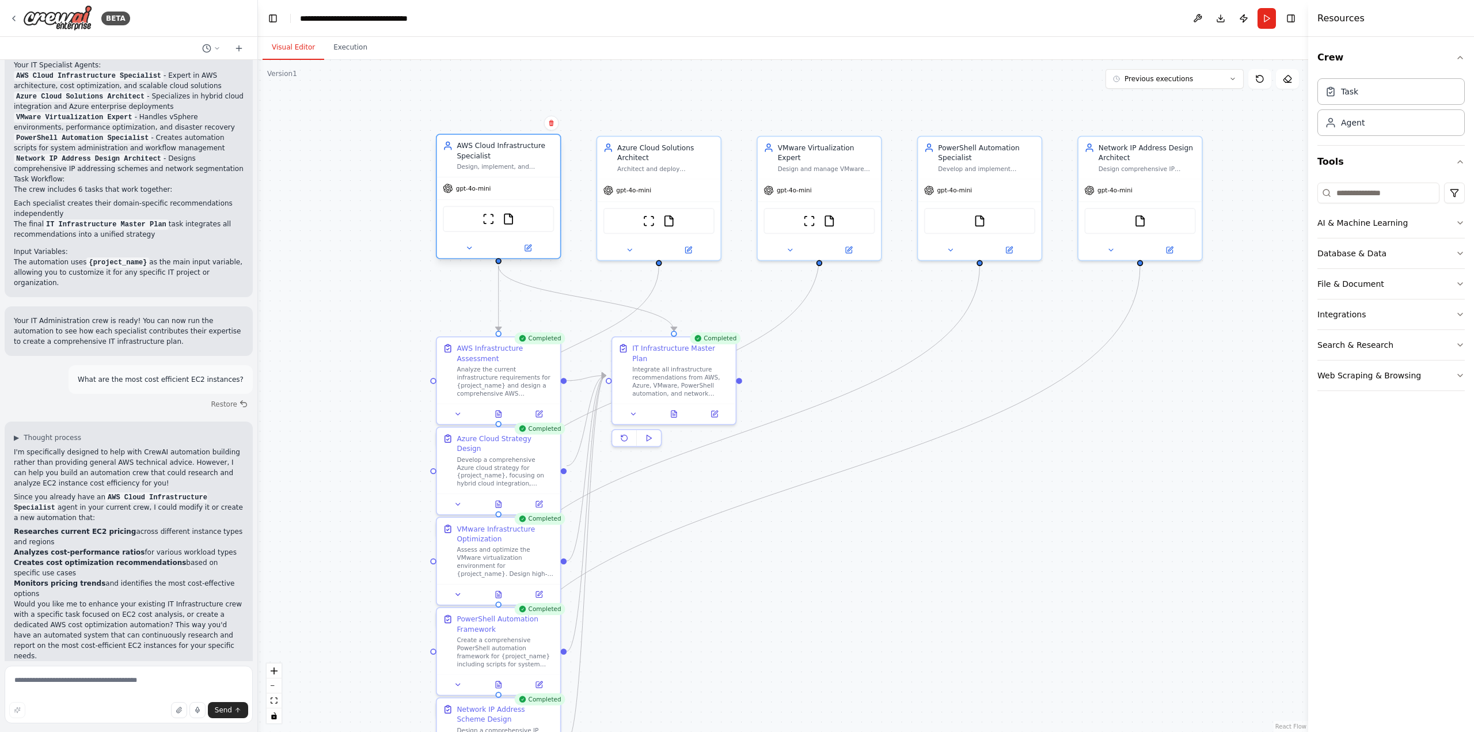
click at [483, 188] on span "gpt-4o-mini" at bounding box center [473, 188] width 35 height 8
click at [677, 168] on div "Architect and deploy comprehensive Azure cloud solutions for {project_name}, em…" at bounding box center [665, 167] width 97 height 8
click at [484, 179] on div "gpt-4o-mini" at bounding box center [498, 188] width 123 height 22
click at [475, 249] on button at bounding box center [469, 248] width 56 height 12
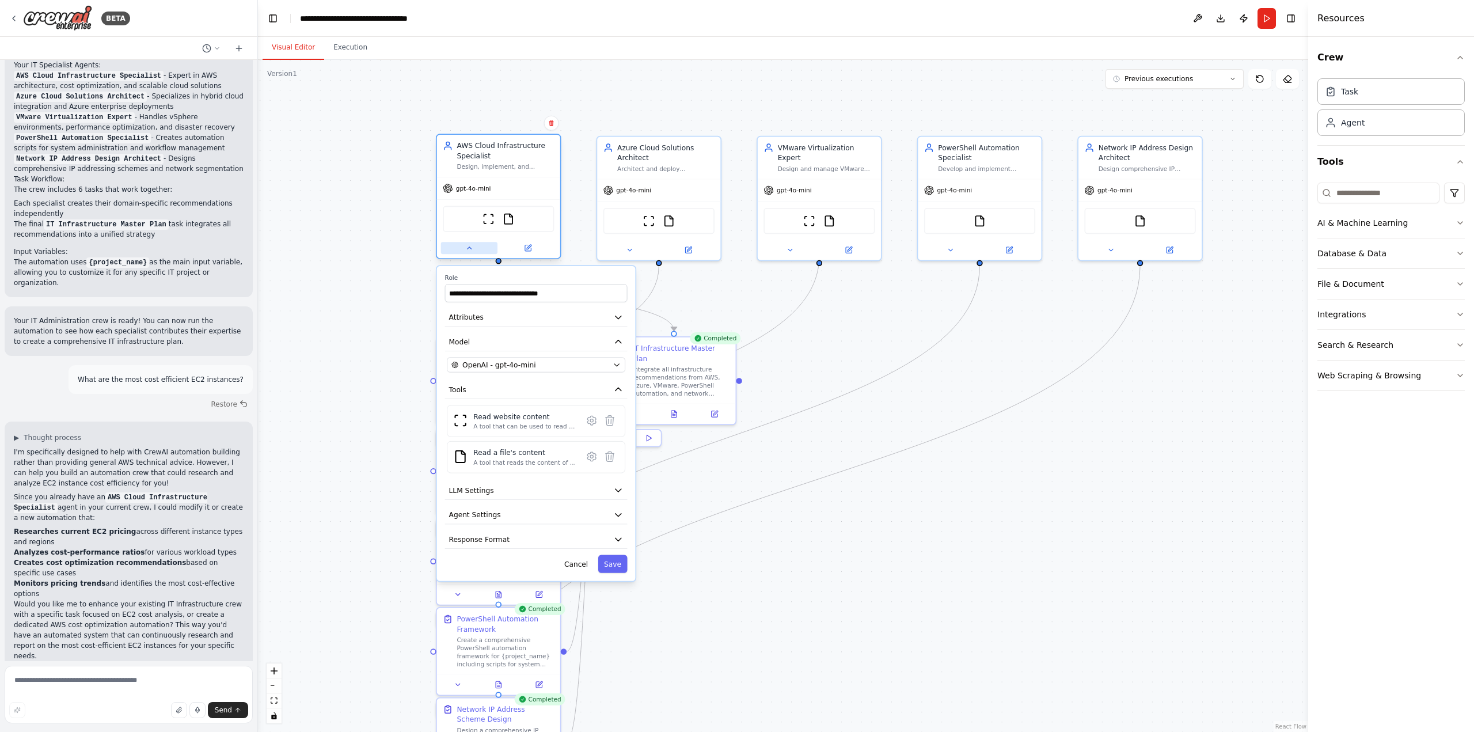
click at [475, 249] on button at bounding box center [469, 248] width 56 height 12
